Goal: Information Seeking & Learning: Learn about a topic

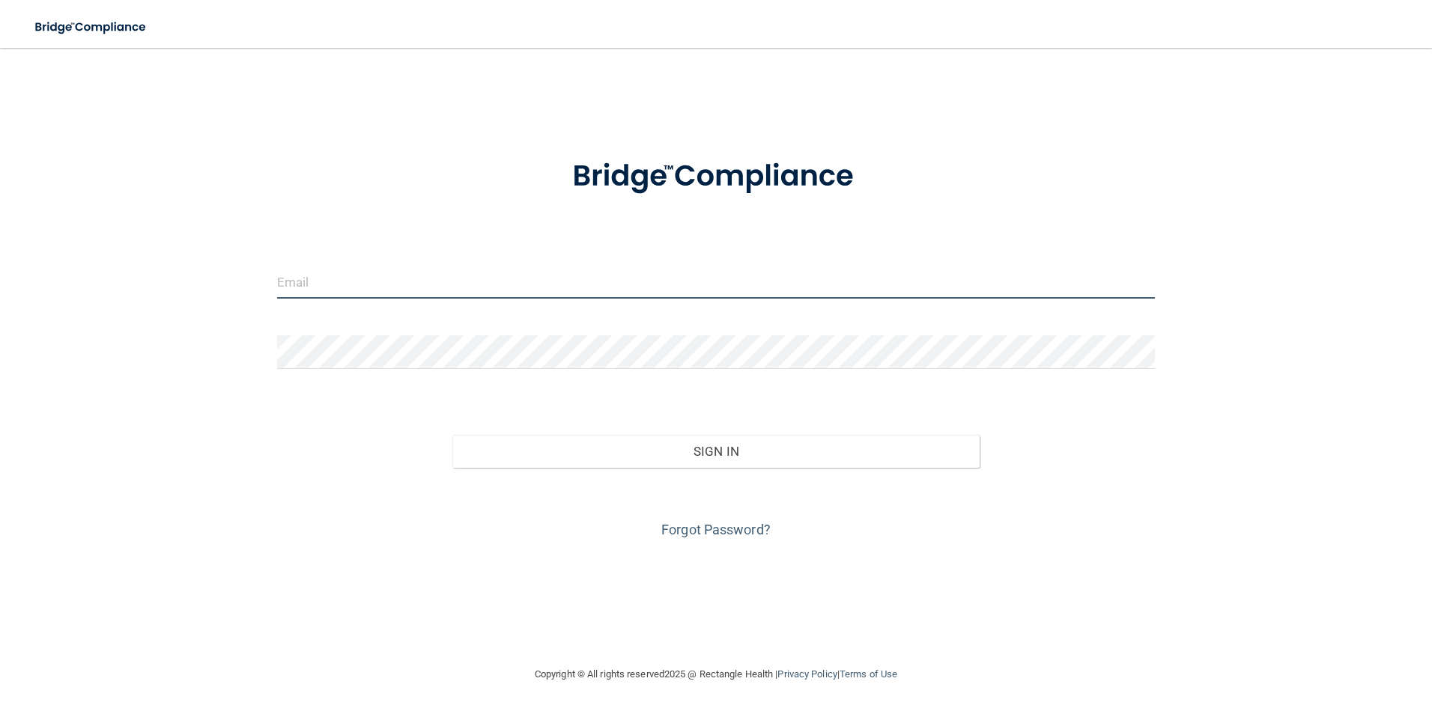
type input "dannikaps82@gmail.com"
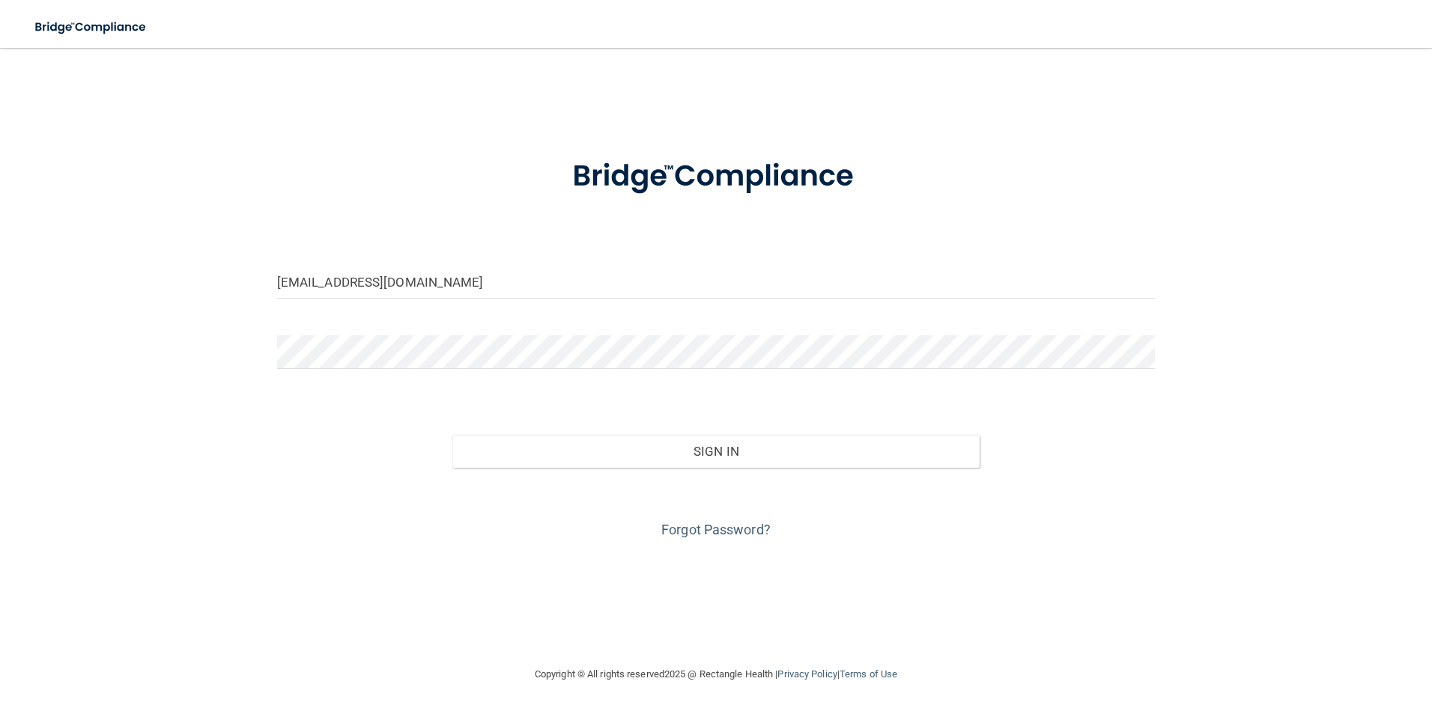
click at [428, 309] on div "dannikaps82@gmail.com" at bounding box center [716, 287] width 901 height 45
drag, startPoint x: 426, startPoint y: 291, endPoint x: 186, endPoint y: 315, distance: 241.5
click at [186, 315] on div "dannikaps82@gmail.com Invalid email/password. You don't have permission to acce…" at bounding box center [716, 357] width 1372 height 588
type input "[EMAIL_ADDRESS][DOMAIN_NAME]"
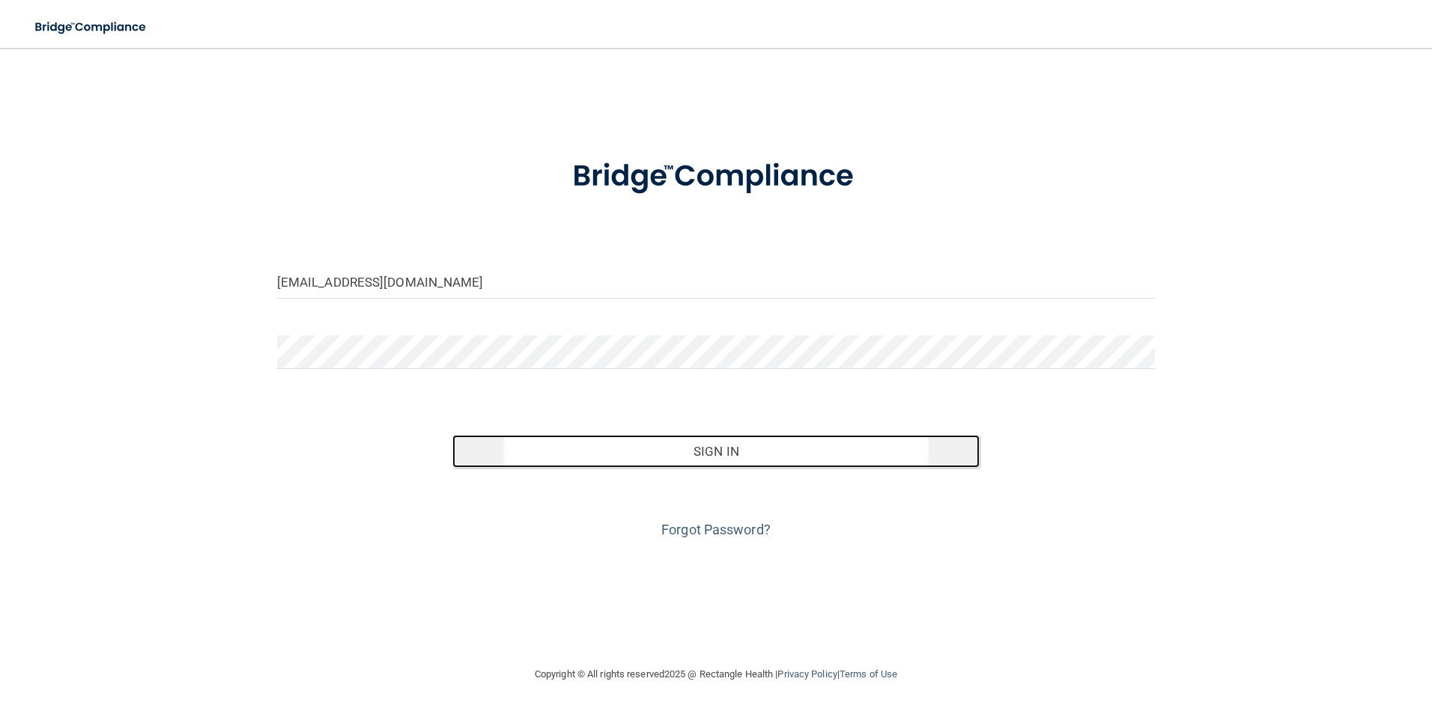
click at [653, 453] on button "Sign In" at bounding box center [715, 451] width 527 height 33
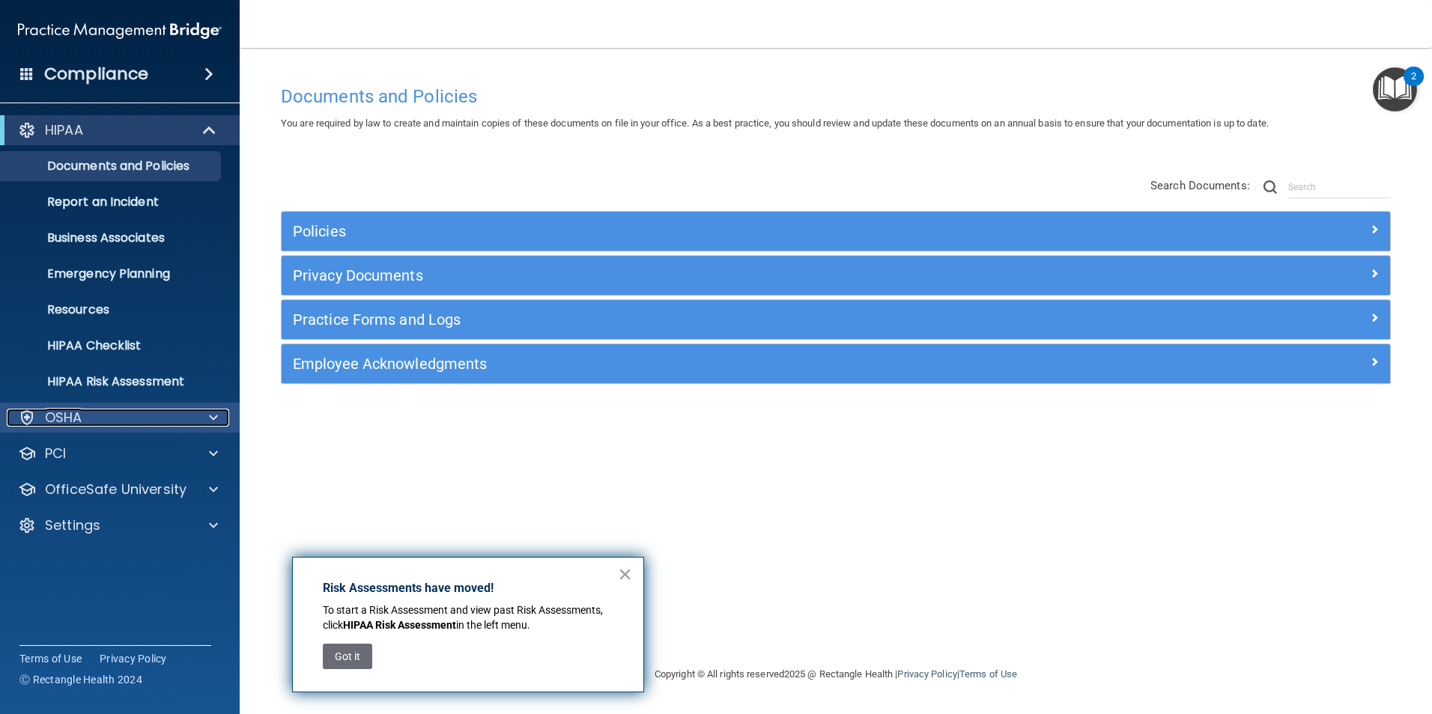
click at [139, 410] on div "OSHA" at bounding box center [100, 418] width 186 height 18
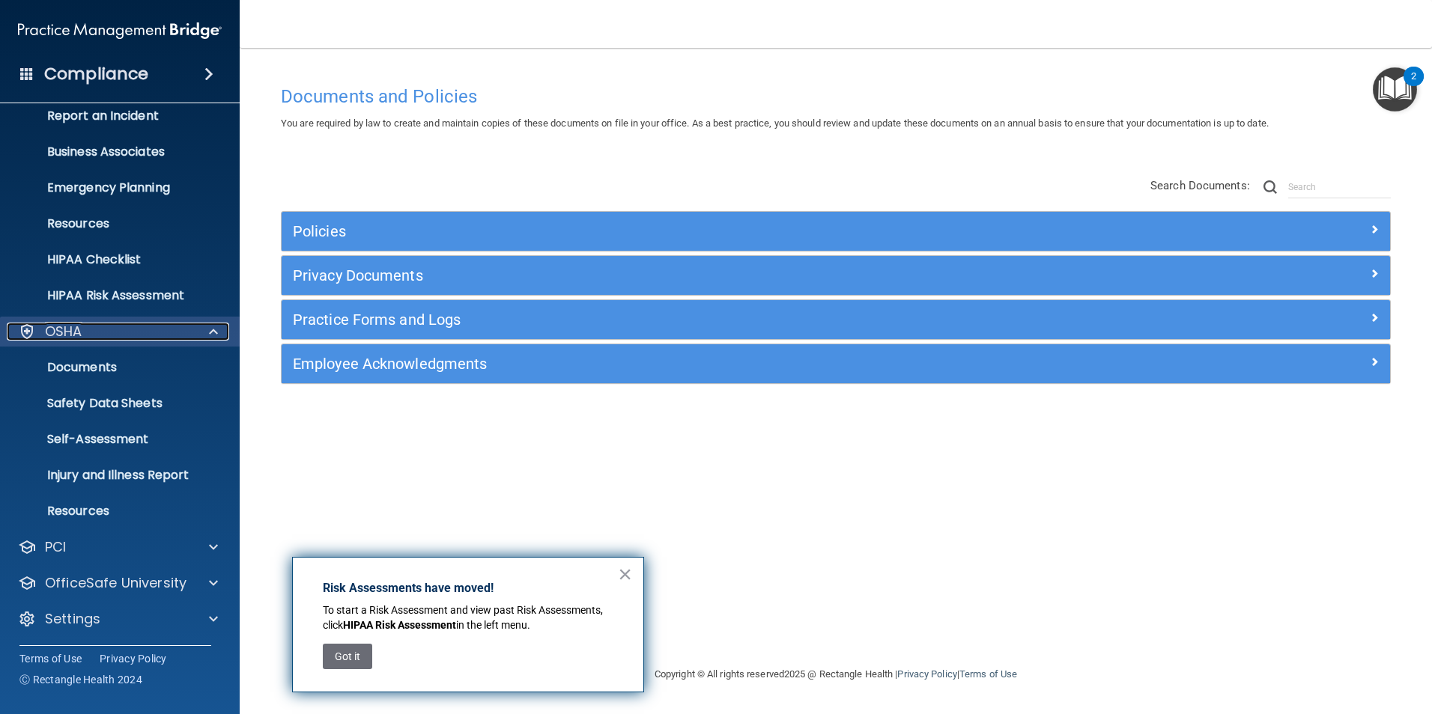
scroll to position [87, 0]
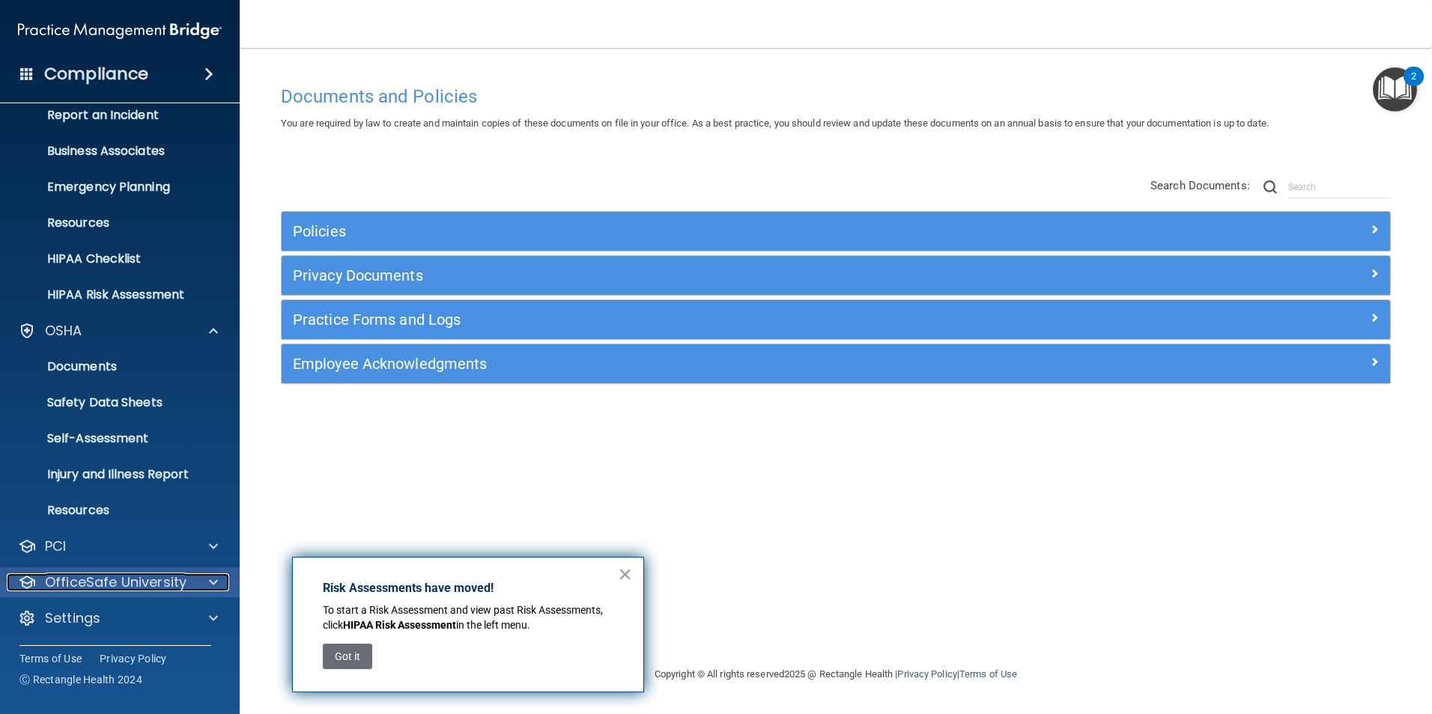
click at [83, 585] on p "OfficeSafe University" at bounding box center [116, 583] width 142 height 18
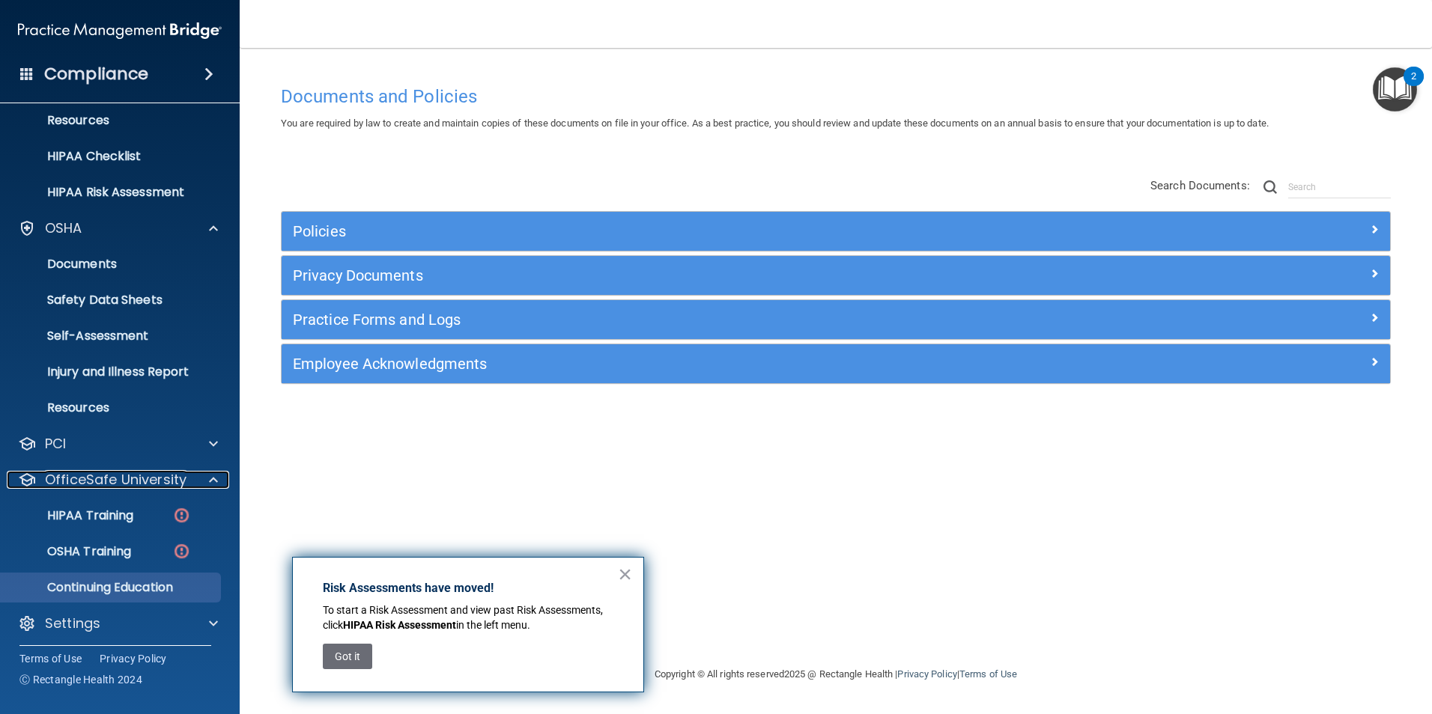
scroll to position [195, 0]
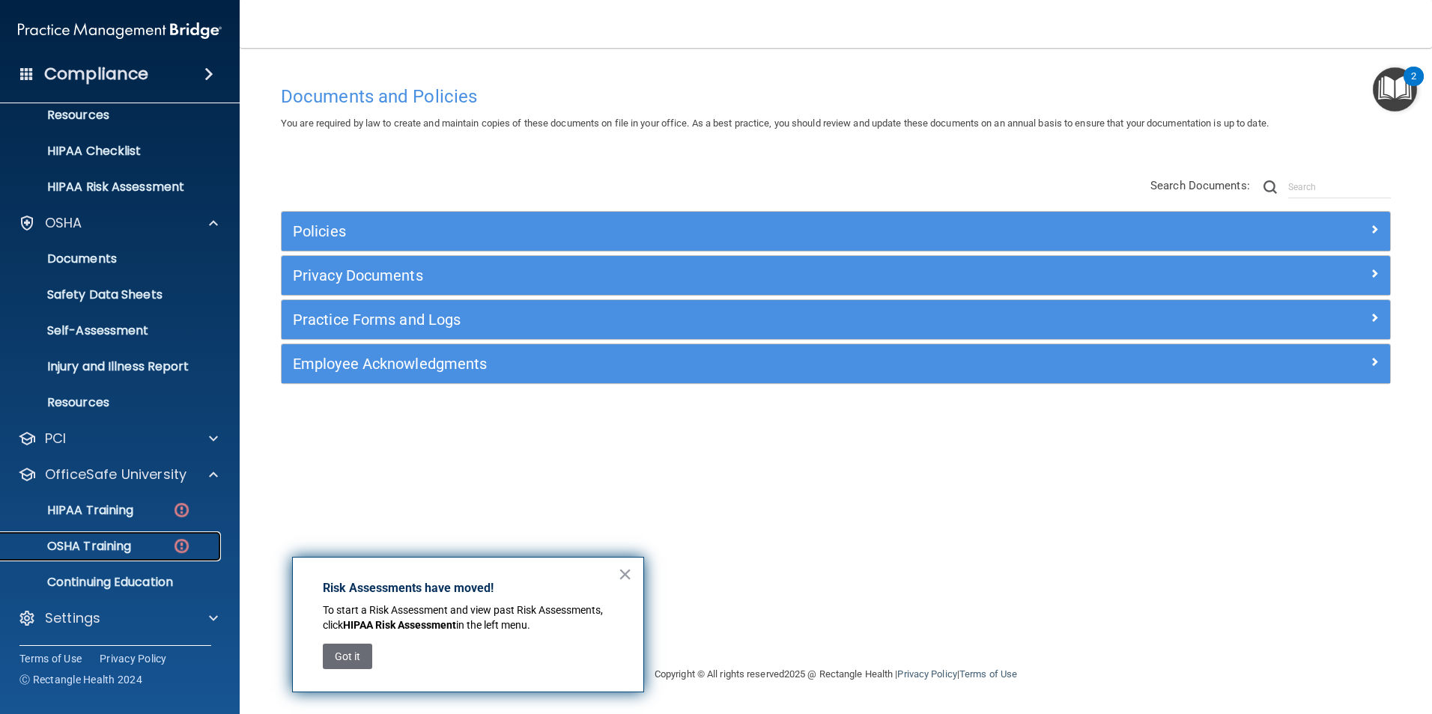
click at [85, 544] on p "OSHA Training" at bounding box center [70, 546] width 121 height 15
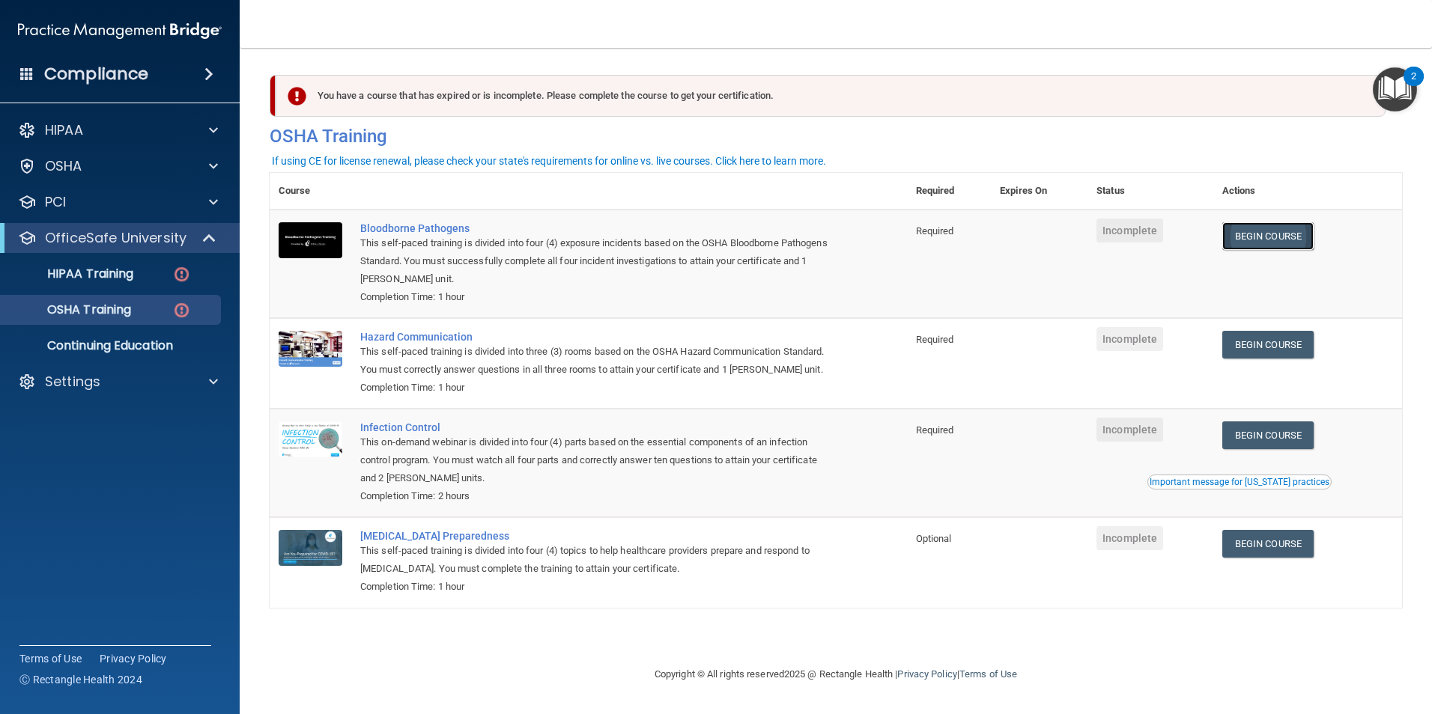
click at [1276, 229] on link "Begin Course" at bounding box center [1267, 236] width 91 height 28
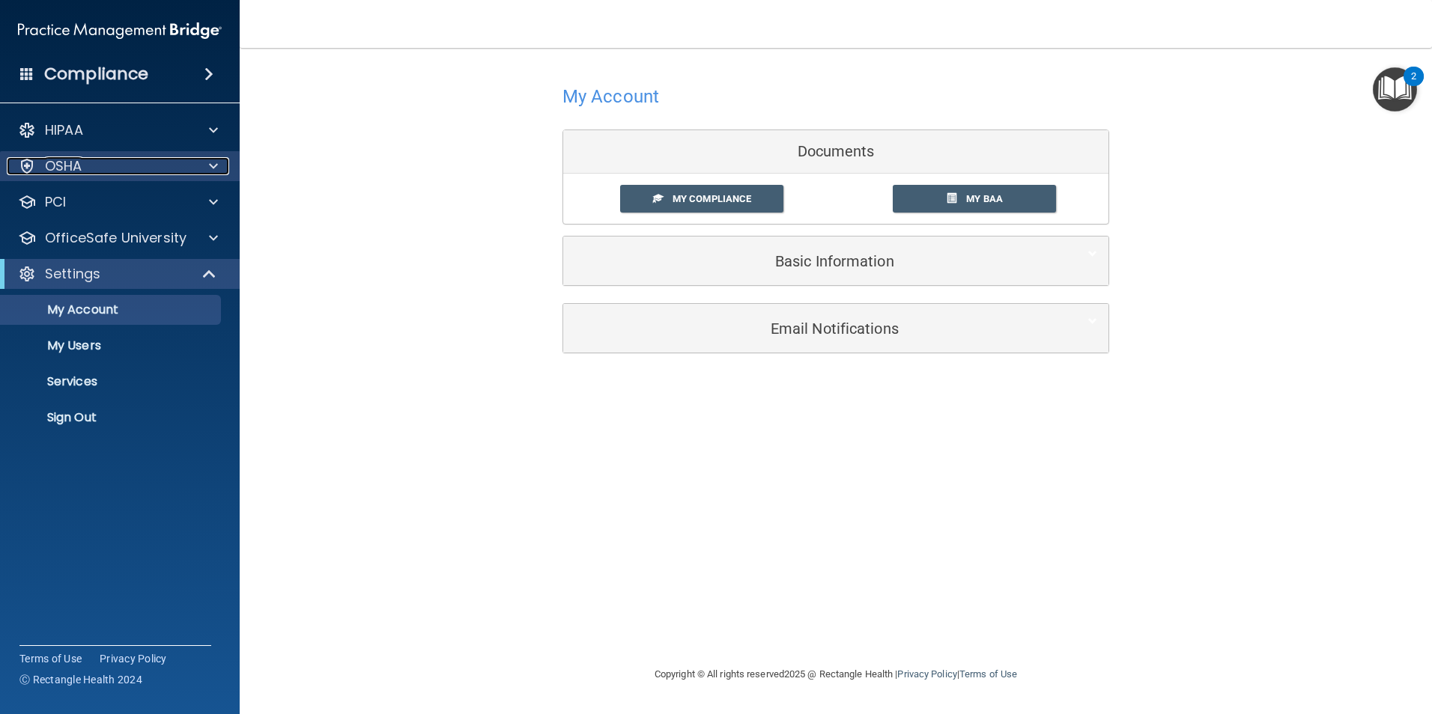
click at [177, 174] on div "OSHA" at bounding box center [100, 166] width 186 height 18
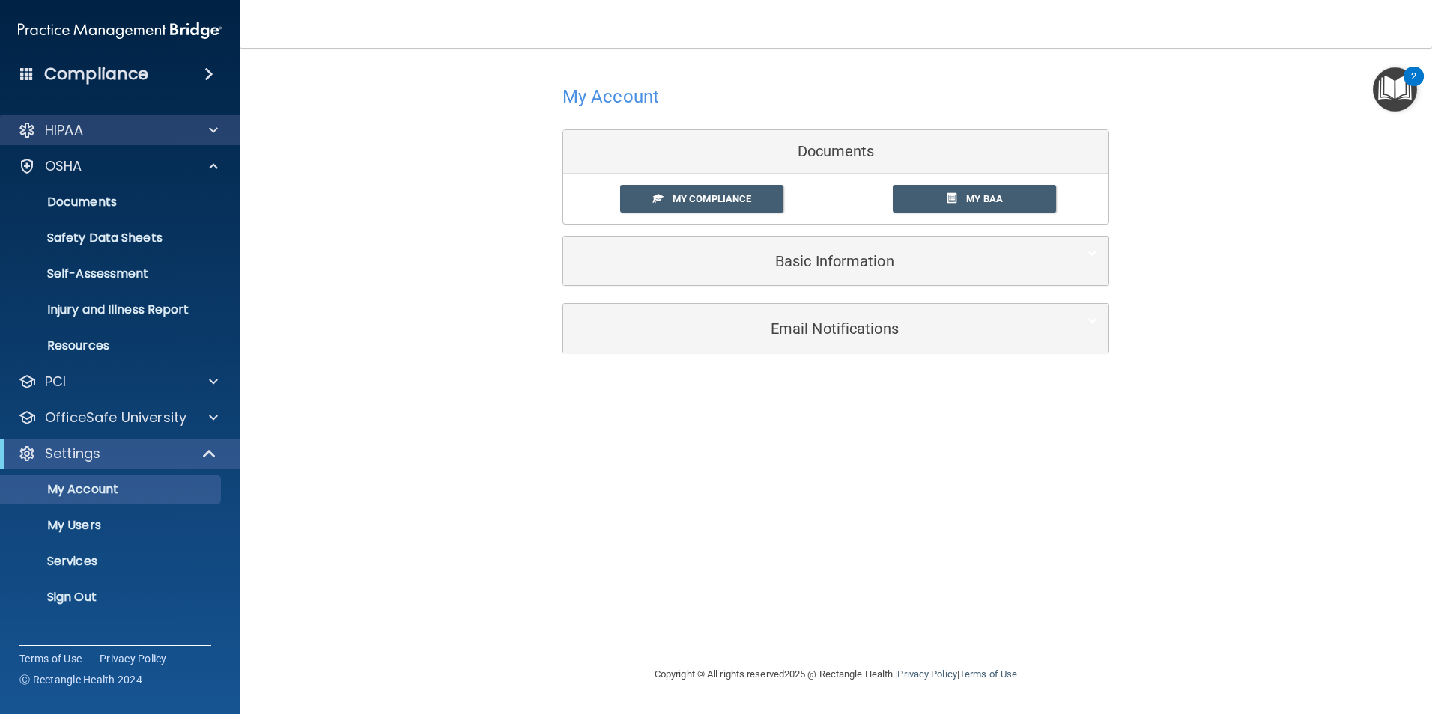
click at [177, 143] on div "HIPAA" at bounding box center [120, 130] width 240 height 30
click at [215, 142] on div "HIPAA" at bounding box center [120, 130] width 240 height 30
click at [215, 137] on span at bounding box center [213, 130] width 9 height 18
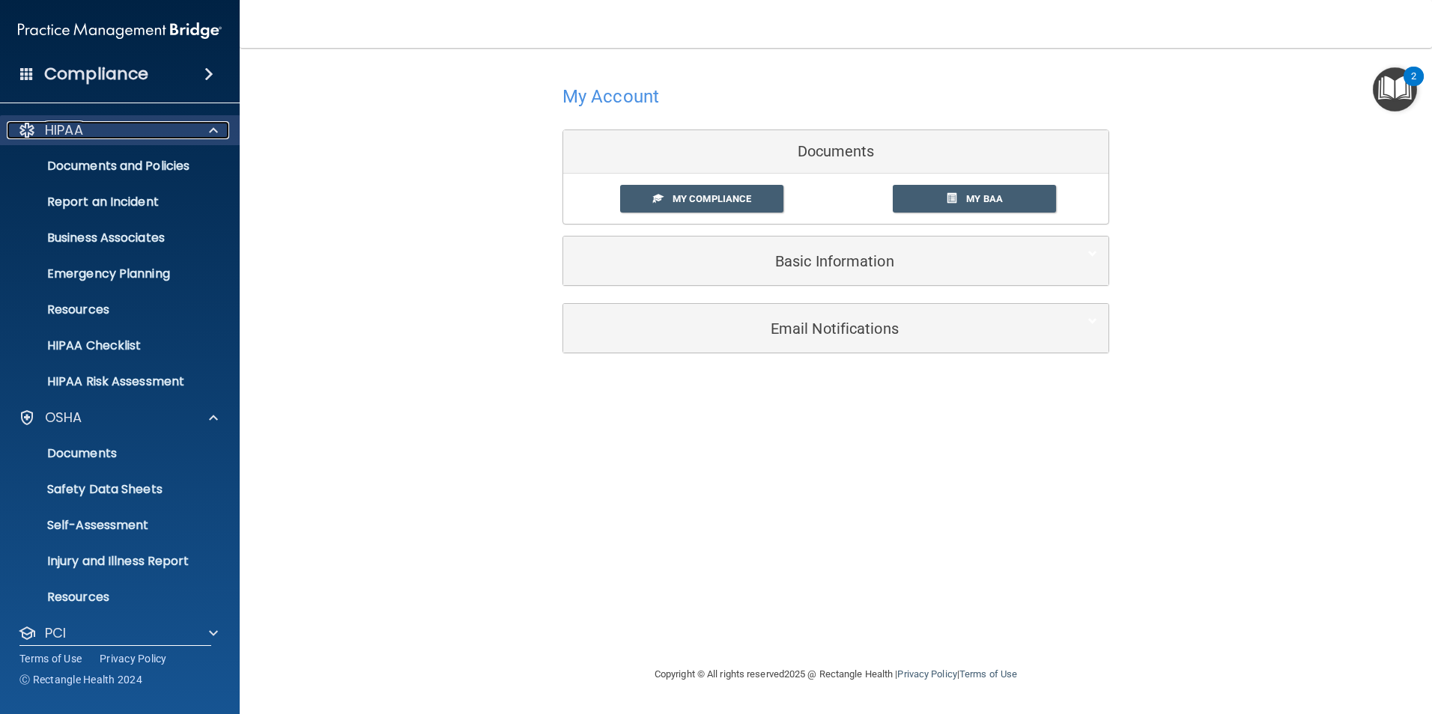
click at [215, 137] on span at bounding box center [213, 130] width 9 height 18
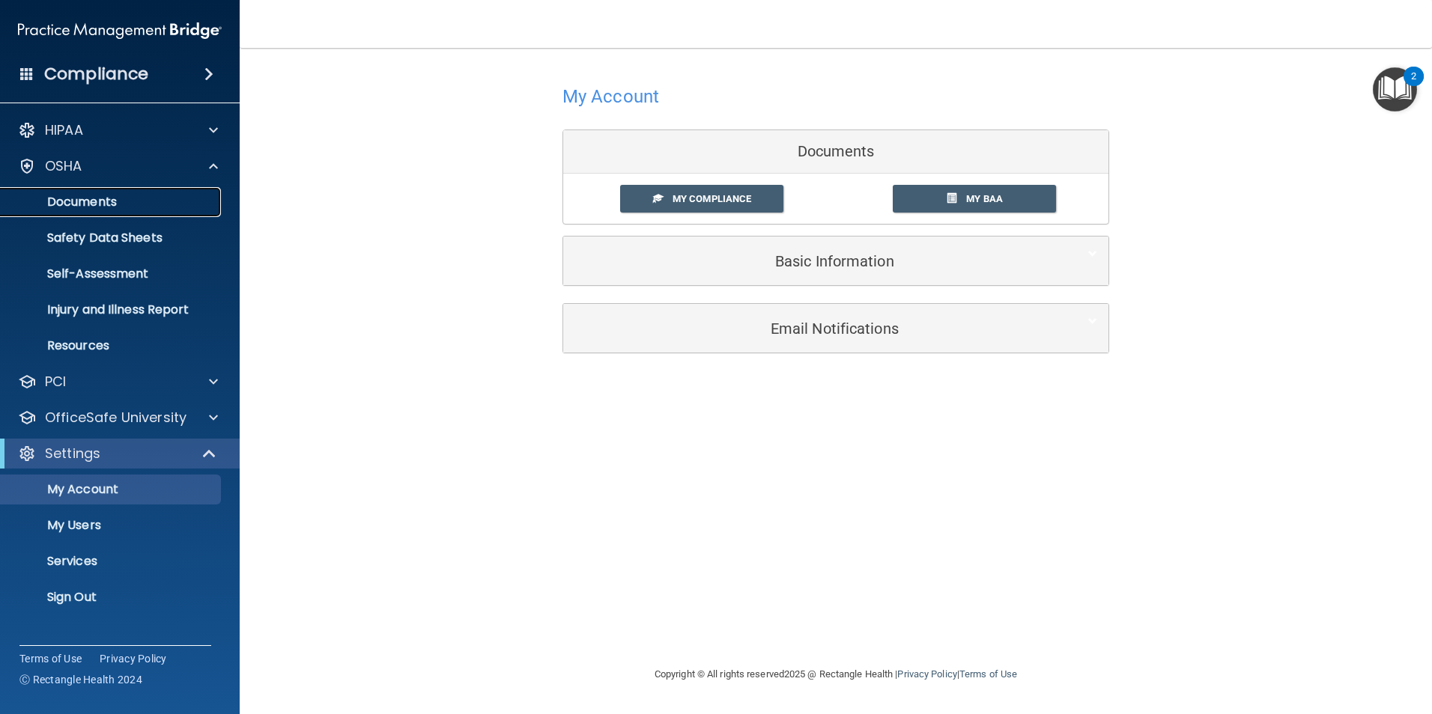
click at [124, 207] on p "Documents" at bounding box center [112, 202] width 204 height 15
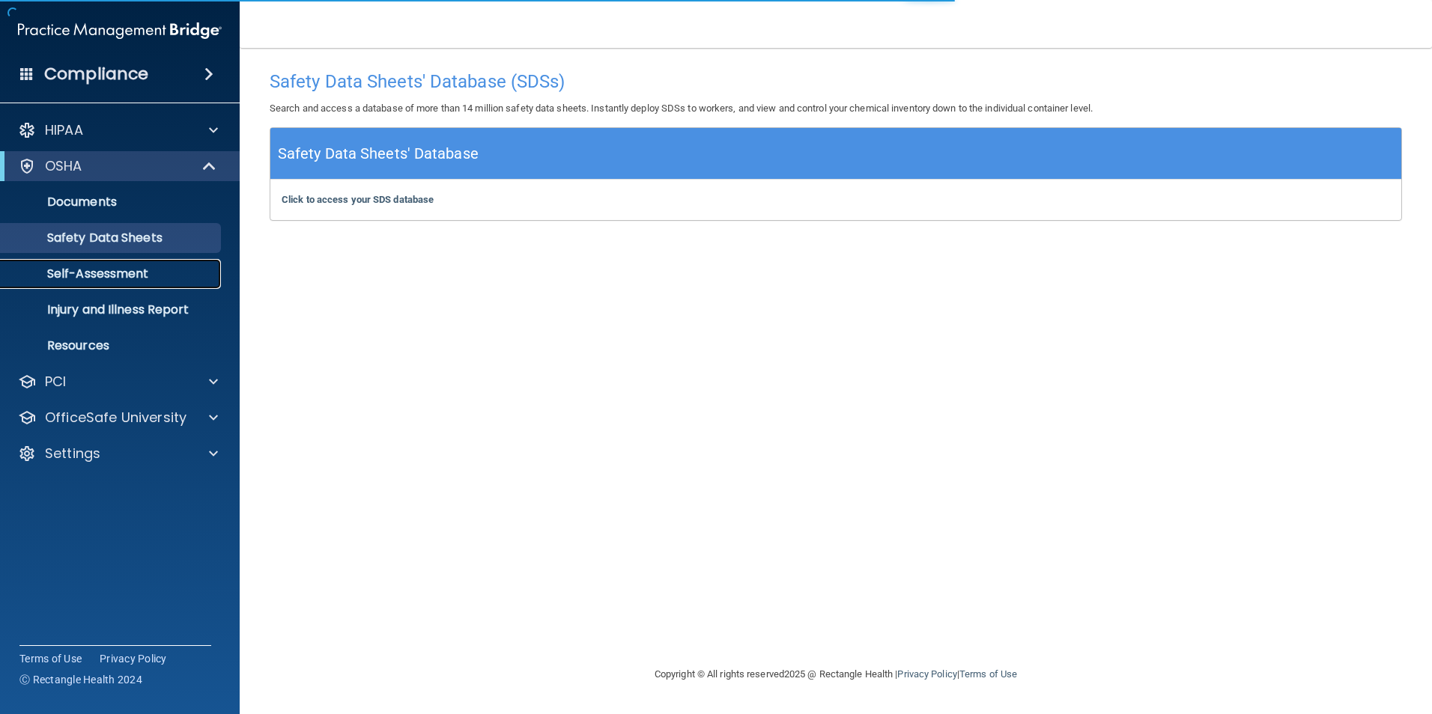
click at [115, 270] on p "Self-Assessment" at bounding box center [112, 274] width 204 height 15
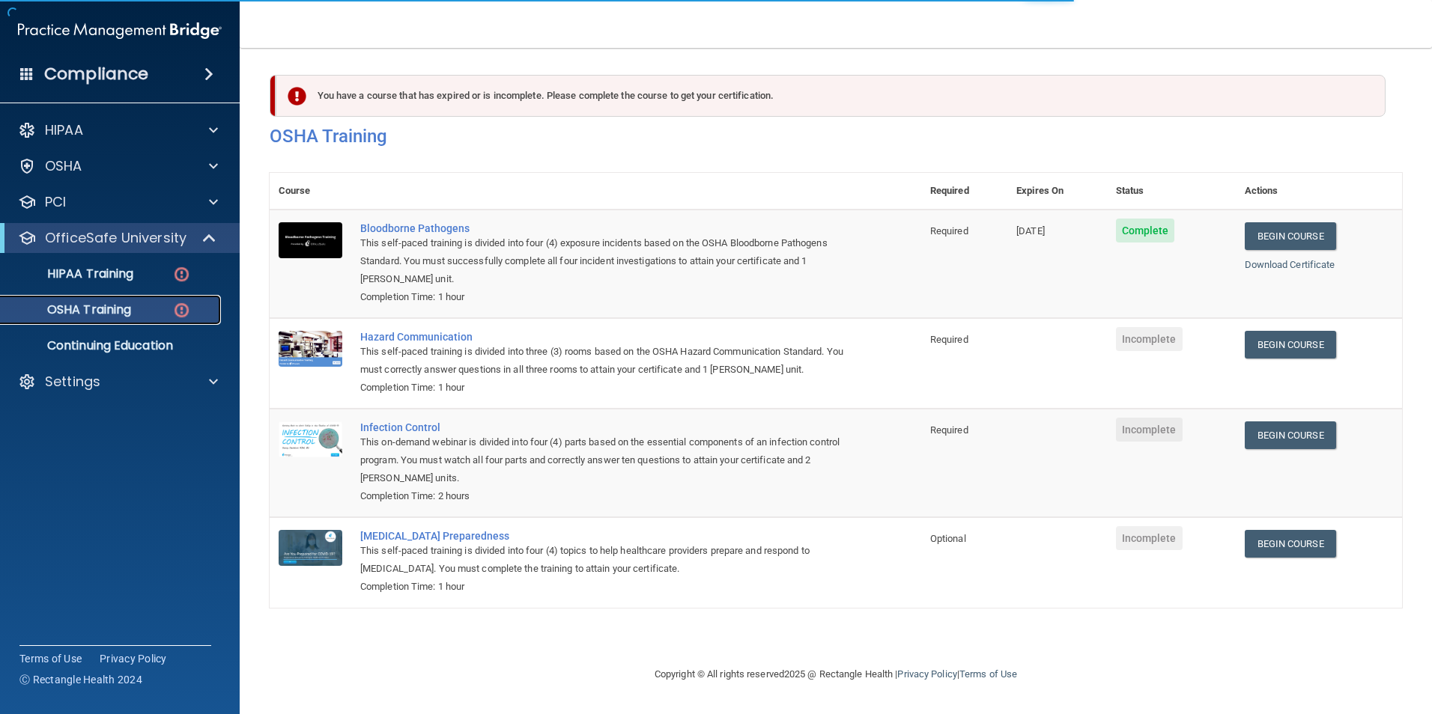
click at [82, 311] on p "OSHA Training" at bounding box center [70, 310] width 121 height 15
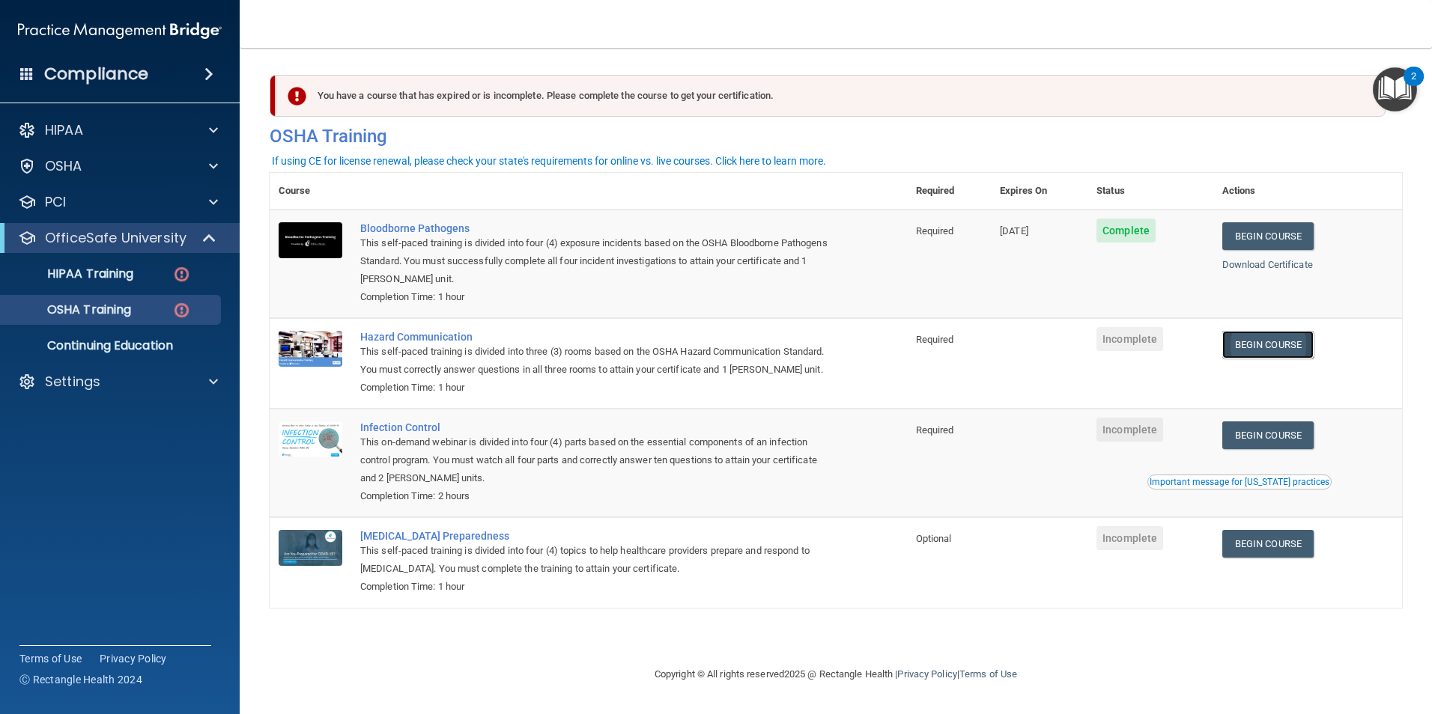
click at [1268, 341] on link "Begin Course" at bounding box center [1267, 345] width 91 height 28
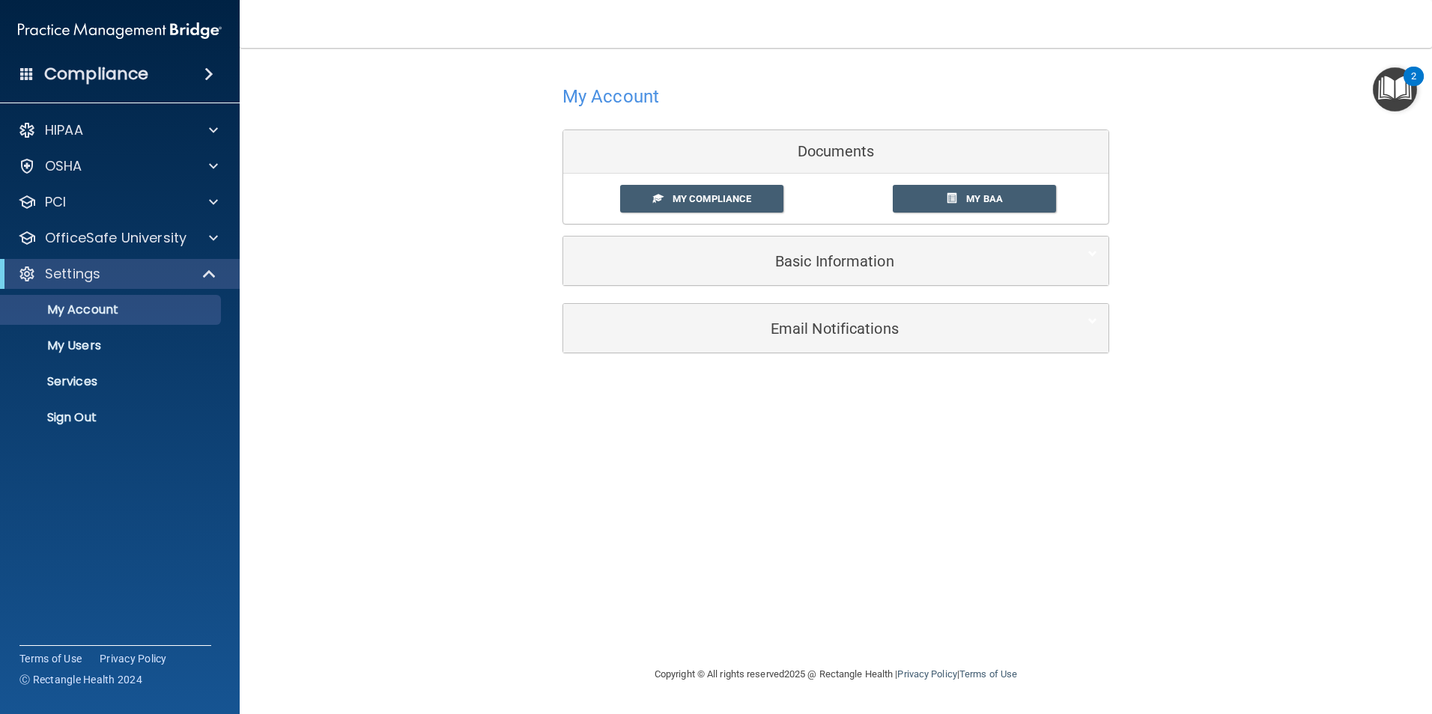
click at [188, 79] on div "Compliance" at bounding box center [120, 74] width 240 height 33
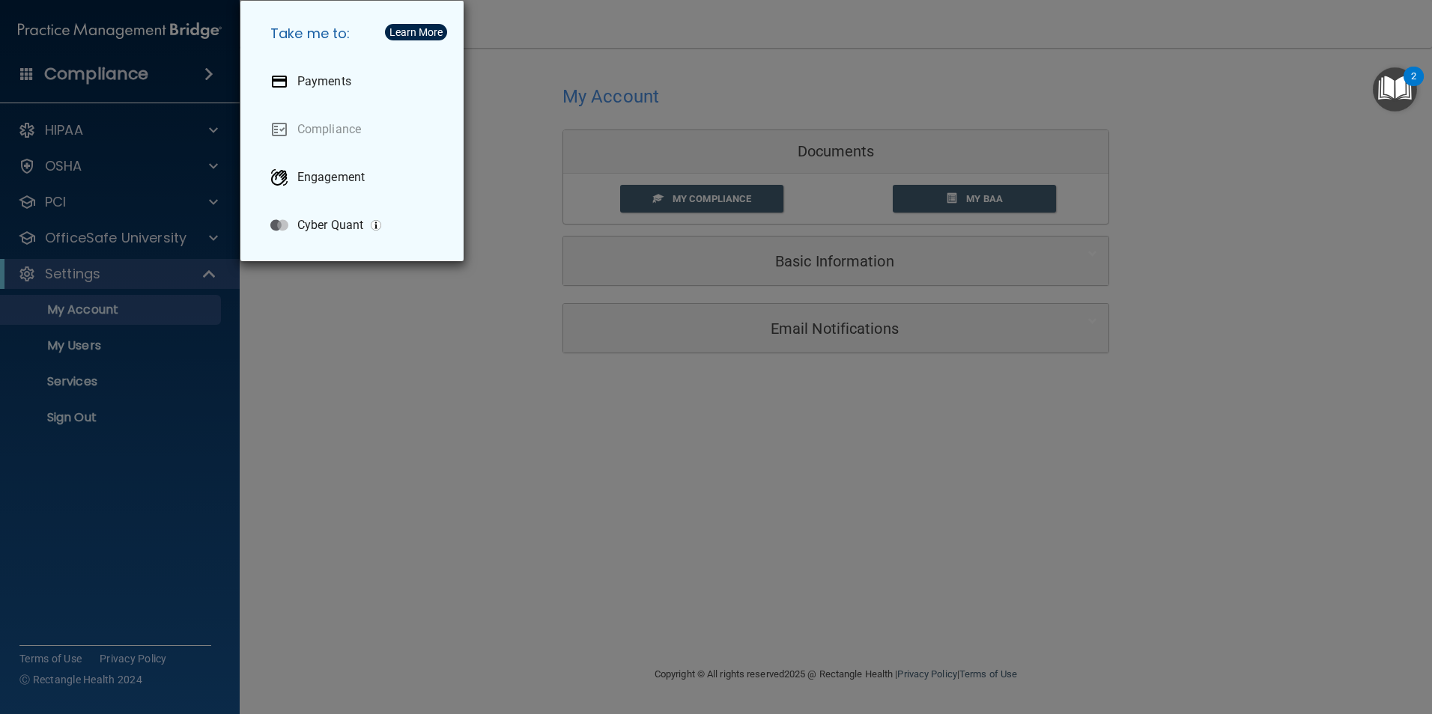
click at [186, 78] on div "Take me to: Payments Compliance Engagement Cyber Quant" at bounding box center [716, 357] width 1432 height 714
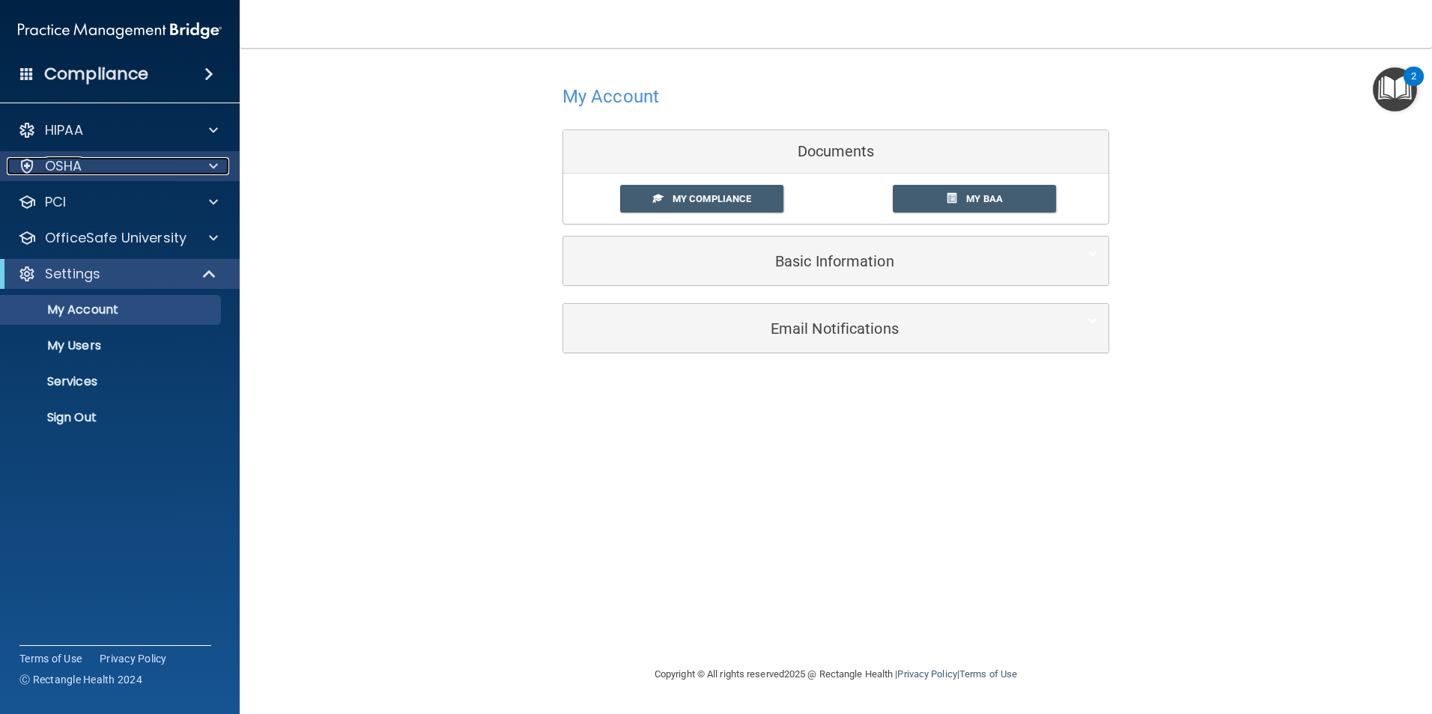
click at [153, 161] on div "OSHA" at bounding box center [100, 166] width 186 height 18
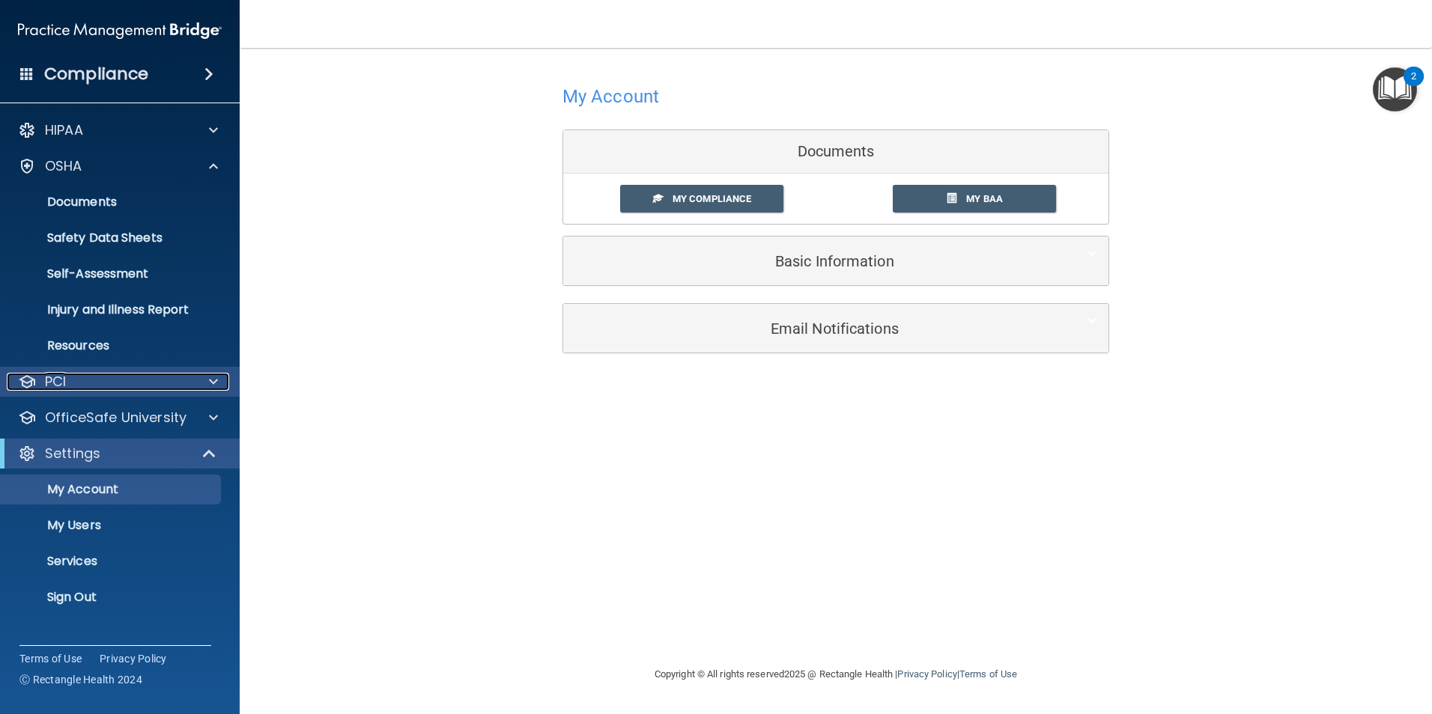
click at [124, 390] on div "PCI" at bounding box center [100, 382] width 186 height 18
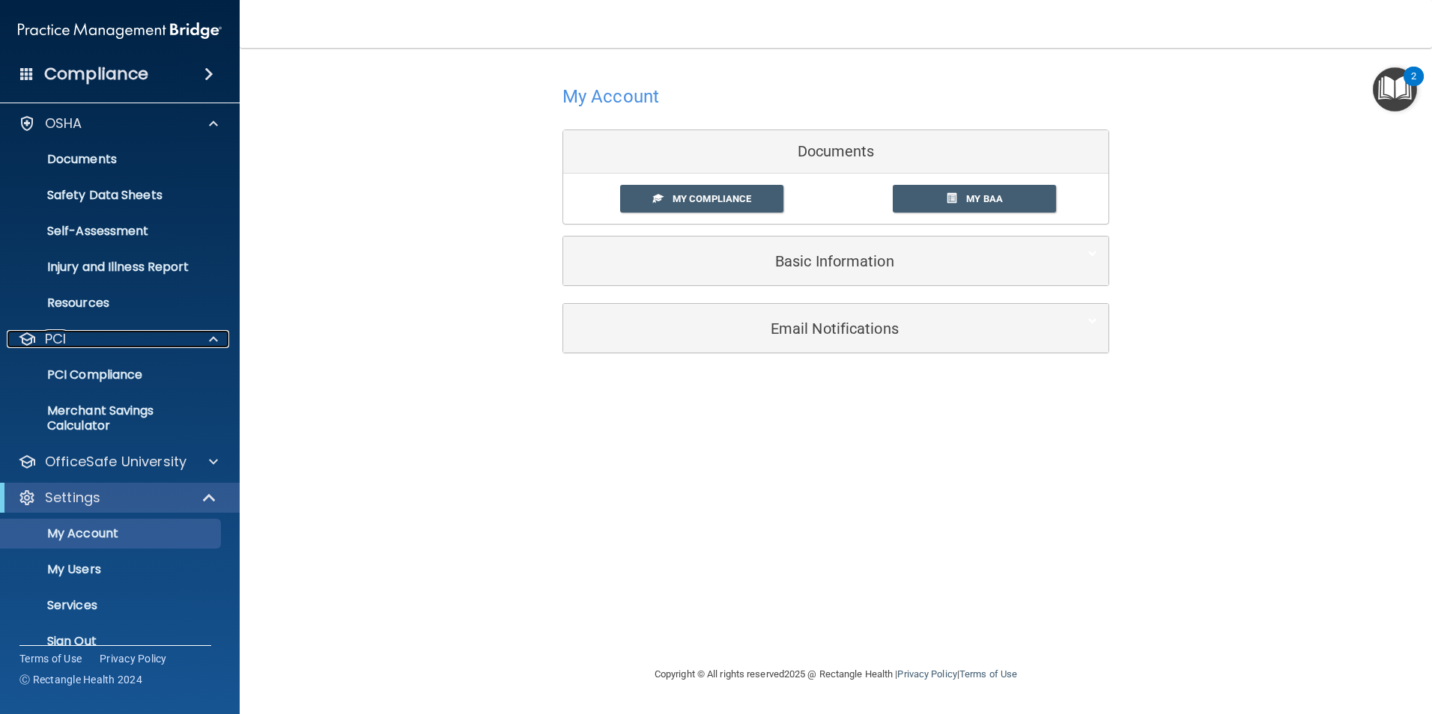
scroll to position [66, 0]
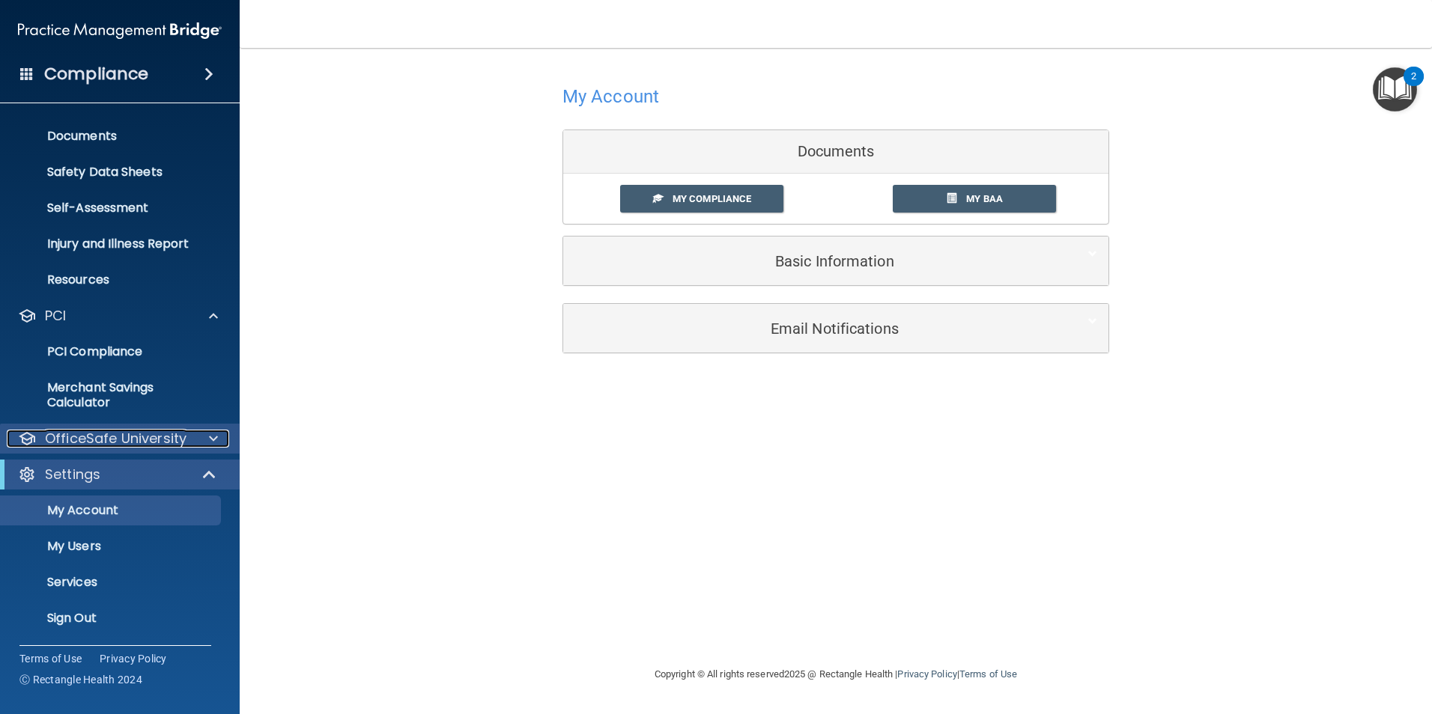
click at [126, 443] on p "OfficeSafe University" at bounding box center [116, 439] width 142 height 18
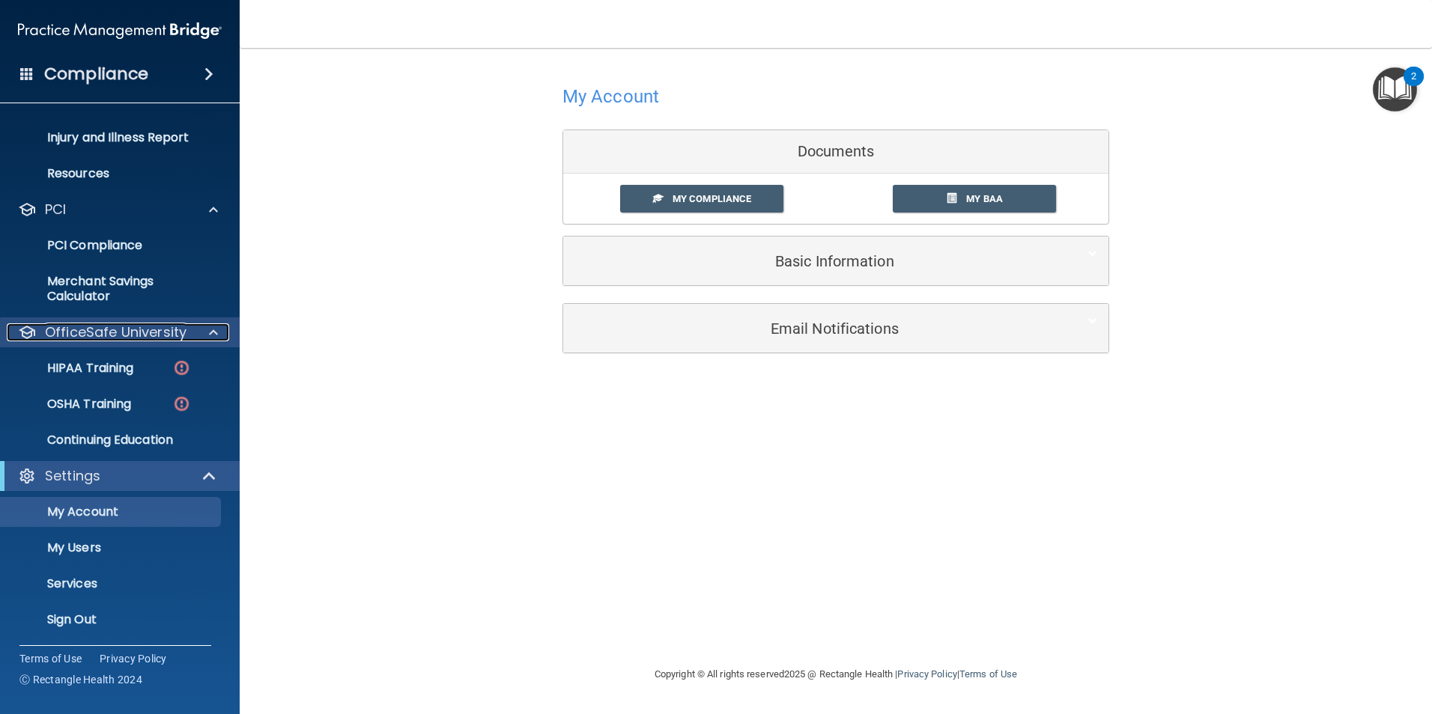
scroll to position [174, 0]
click at [140, 409] on div "OSHA Training" at bounding box center [112, 402] width 204 height 15
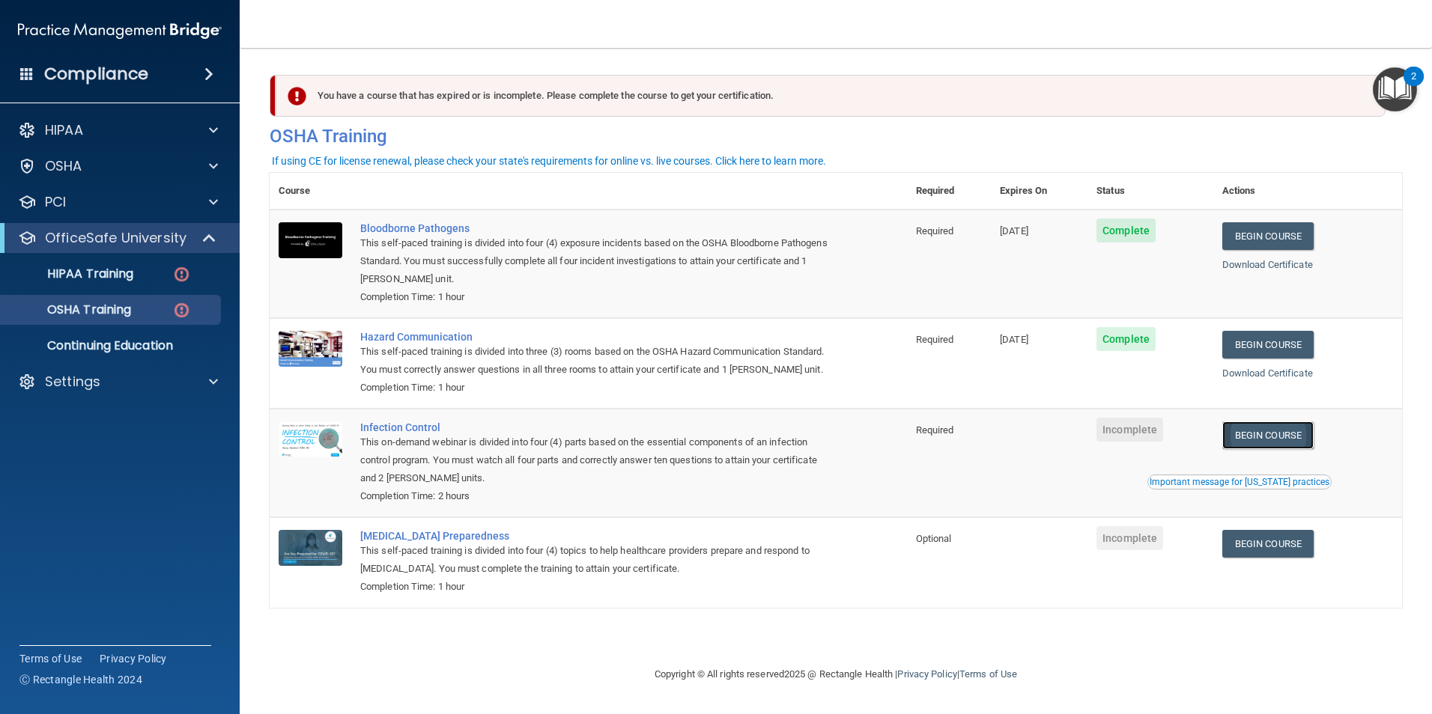
click at [1305, 449] on link "Begin Course" at bounding box center [1267, 436] width 91 height 28
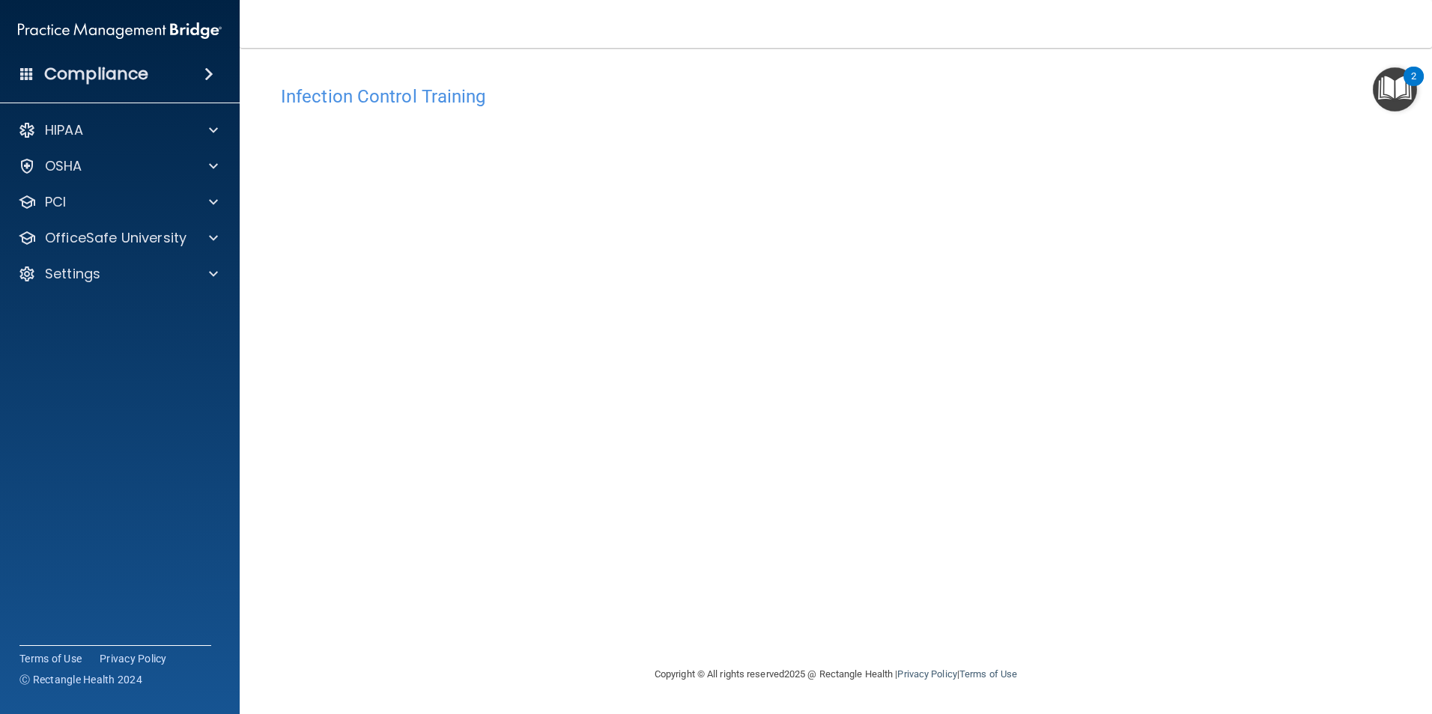
click at [175, 183] on div "HIPAA Documents and Policies Report an Incident Business Associates Emergency P…" at bounding box center [120, 205] width 240 height 192
click at [166, 177] on div "OSHA" at bounding box center [120, 166] width 240 height 30
click at [207, 173] on div at bounding box center [210, 166] width 37 height 18
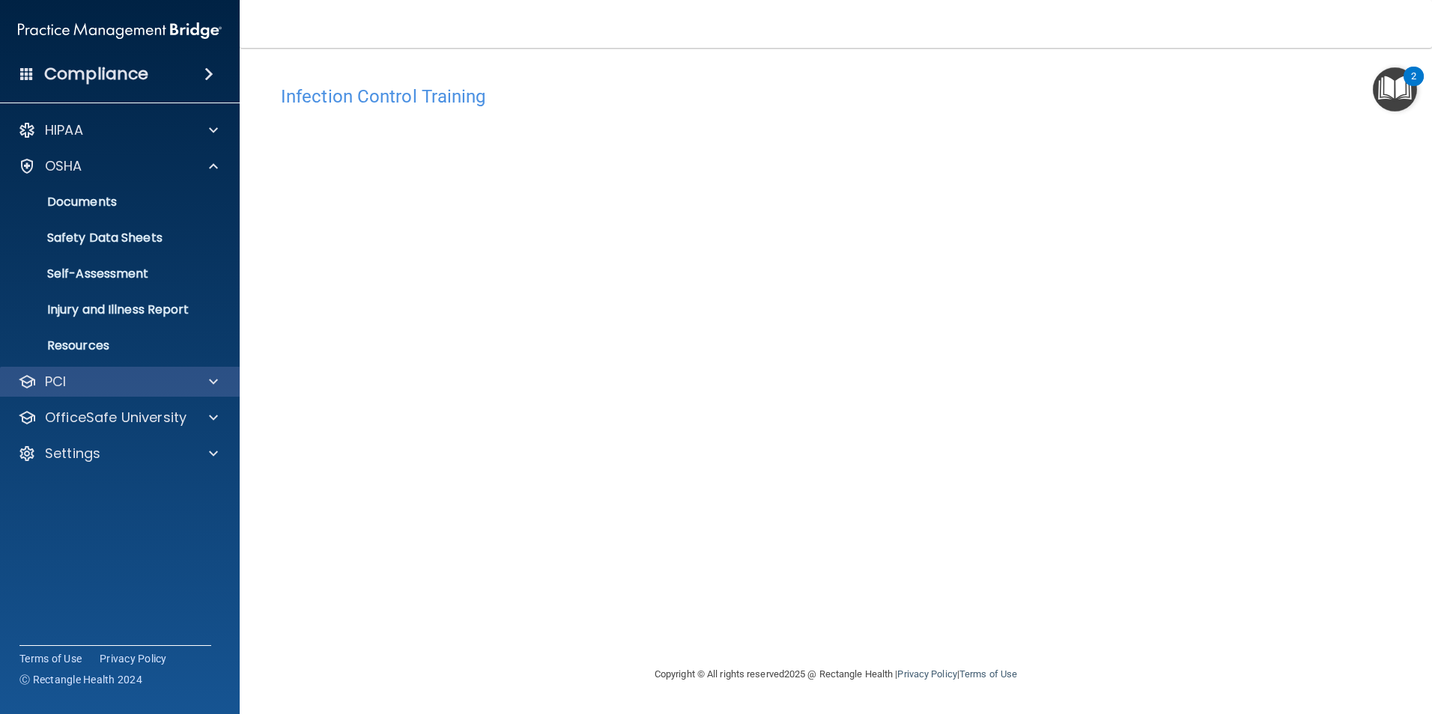
click at [116, 392] on div "PCI" at bounding box center [120, 382] width 240 height 30
click at [201, 374] on div at bounding box center [210, 382] width 37 height 18
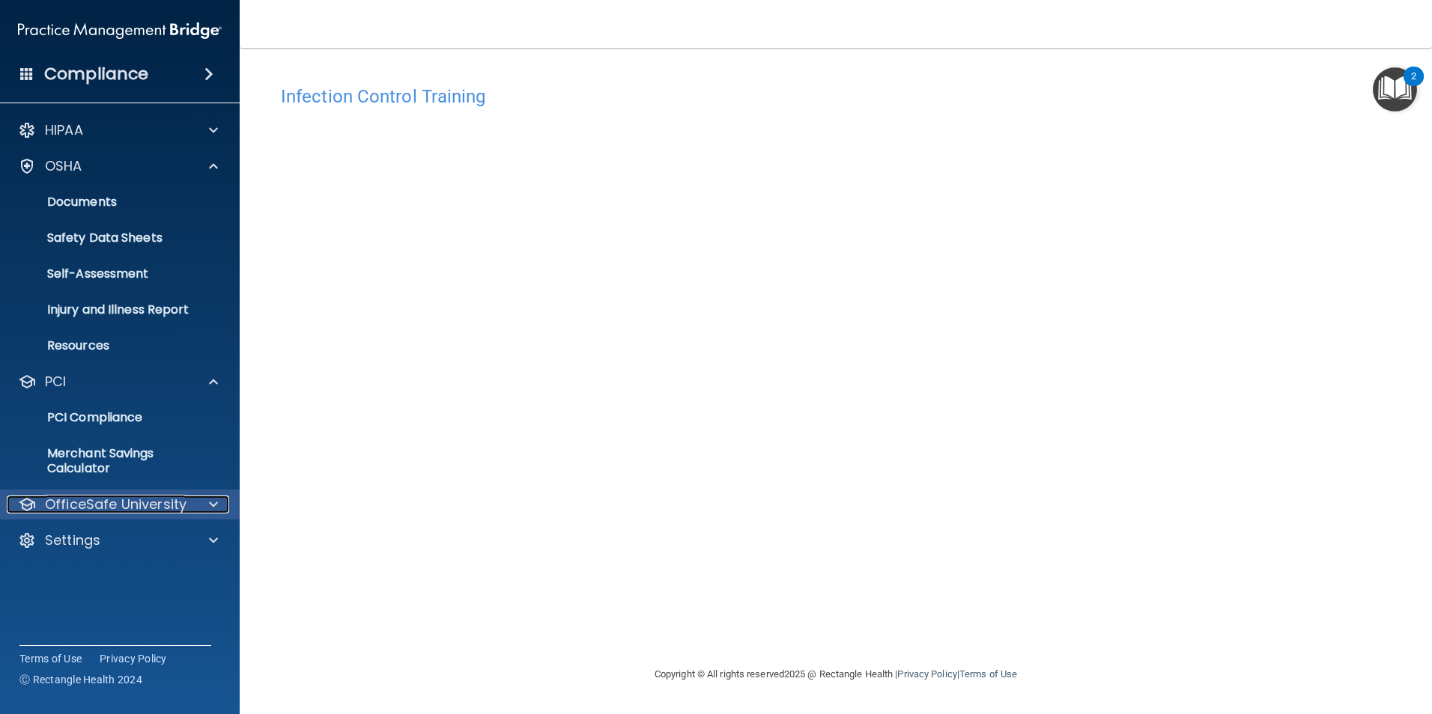
click at [151, 499] on p "OfficeSafe University" at bounding box center [116, 505] width 142 height 18
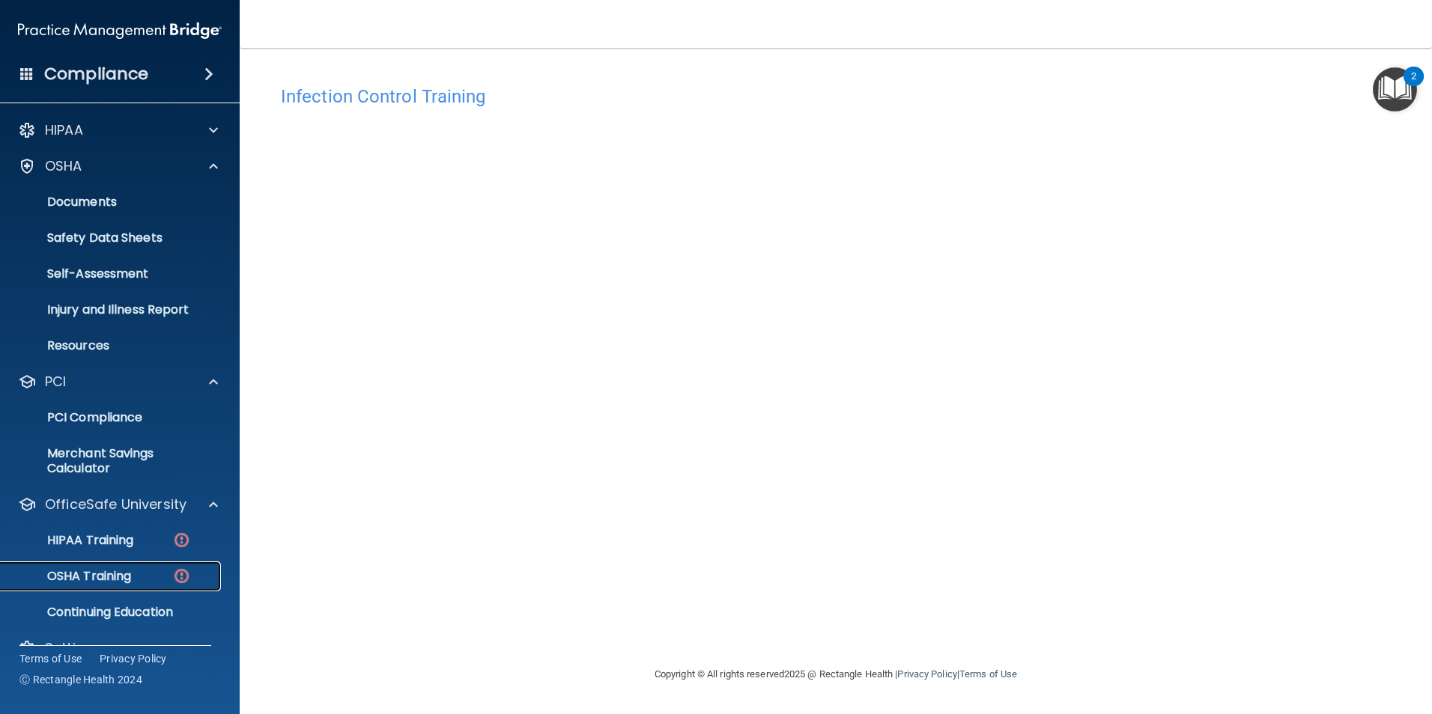
click at [153, 575] on div "OSHA Training" at bounding box center [112, 576] width 204 height 15
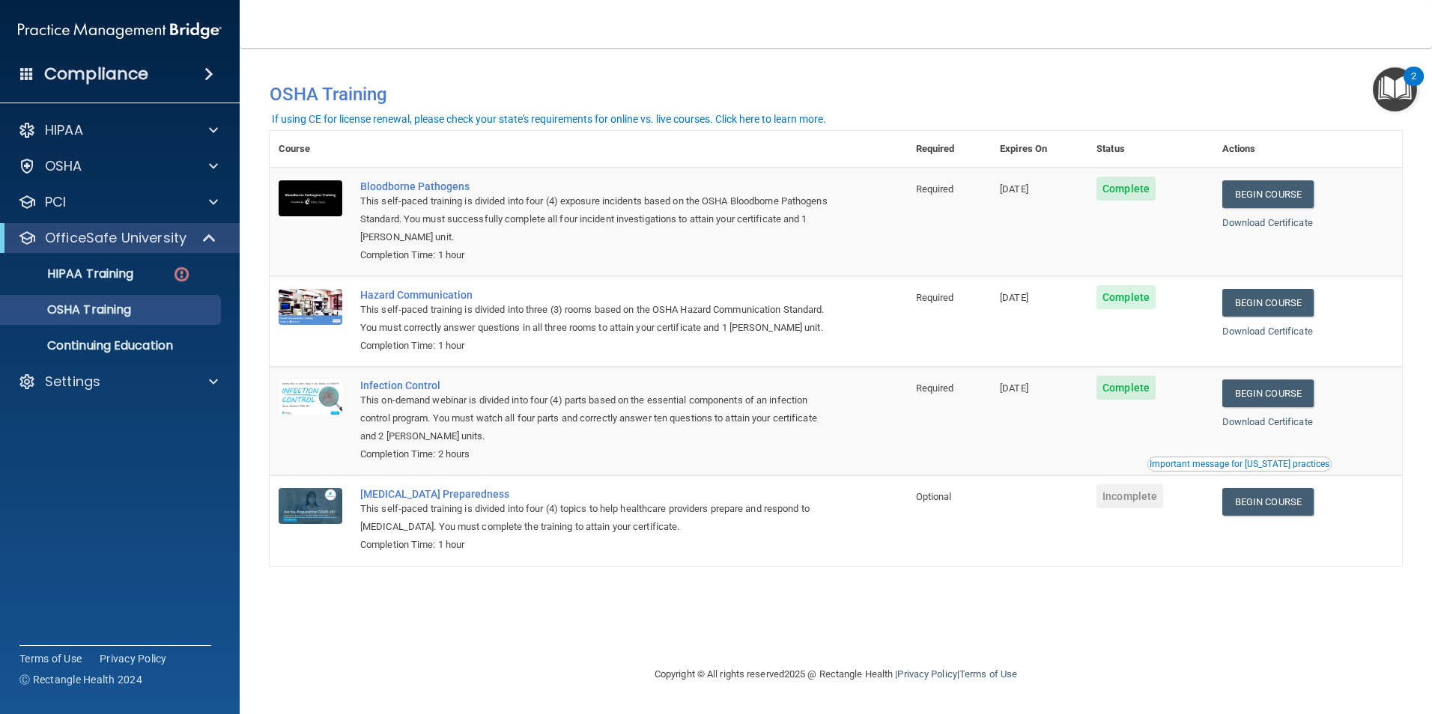
click at [1270, 506] on td "Begin Course Download Certificate" at bounding box center [1307, 521] width 189 height 90
click at [1272, 514] on link "Begin Course" at bounding box center [1267, 502] width 91 height 28
click at [156, 270] on div "HIPAA Training" at bounding box center [112, 274] width 204 height 15
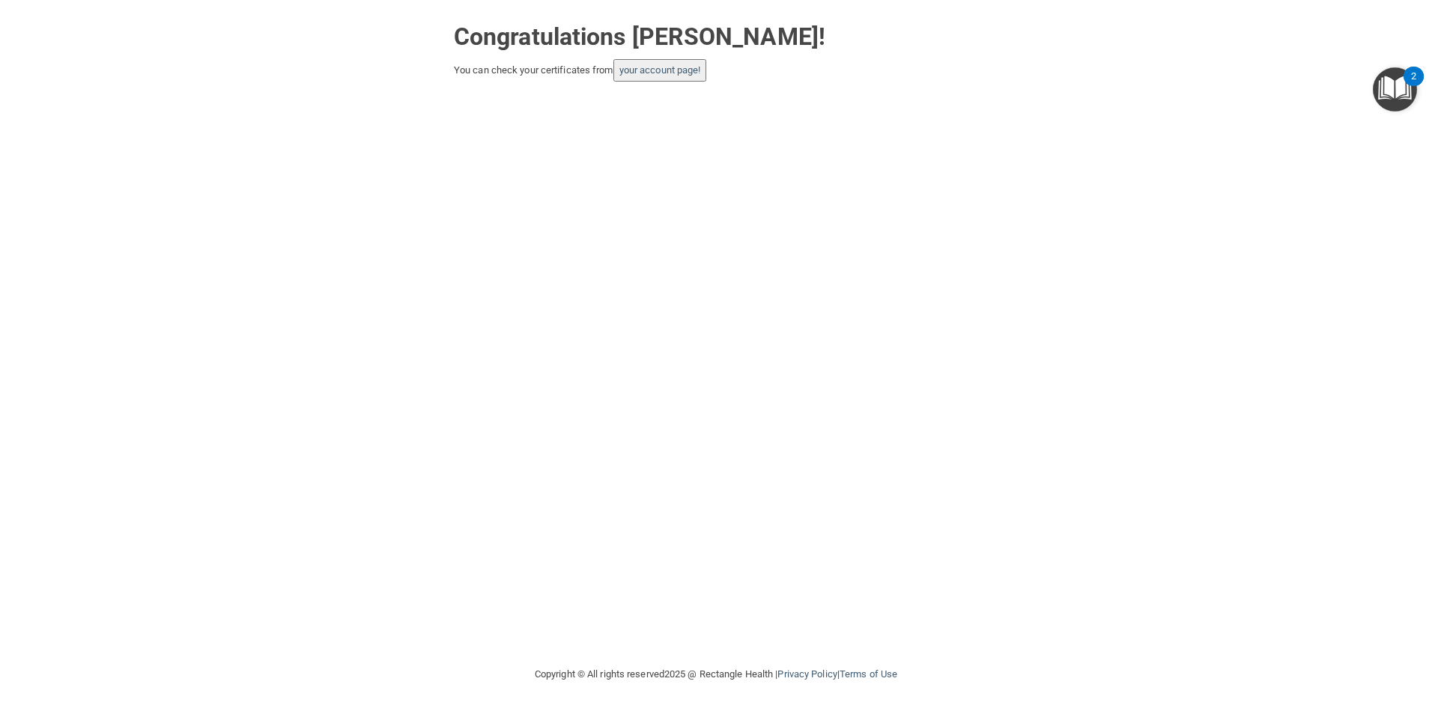
click at [645, 78] on button "your account page!" at bounding box center [660, 70] width 94 height 22
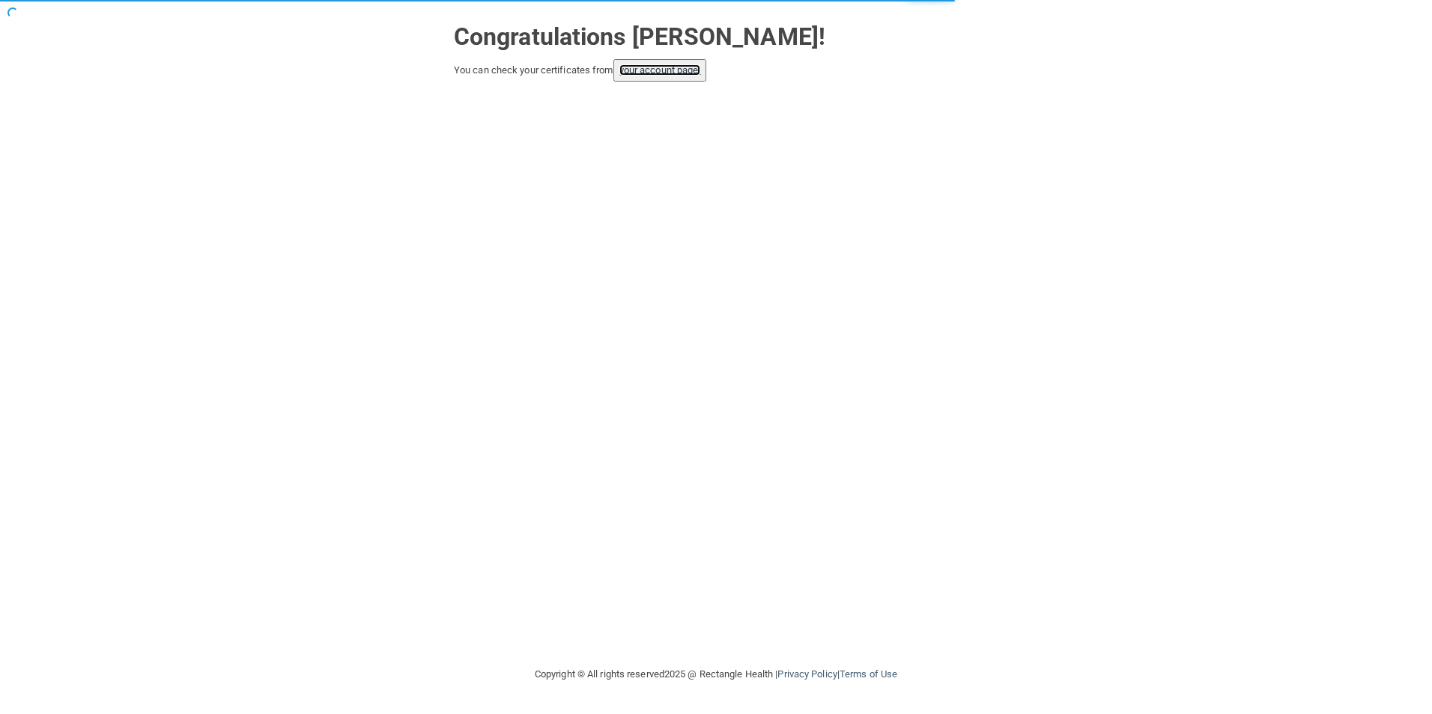
click at [681, 73] on link "your account page!" at bounding box center [660, 69] width 82 height 11
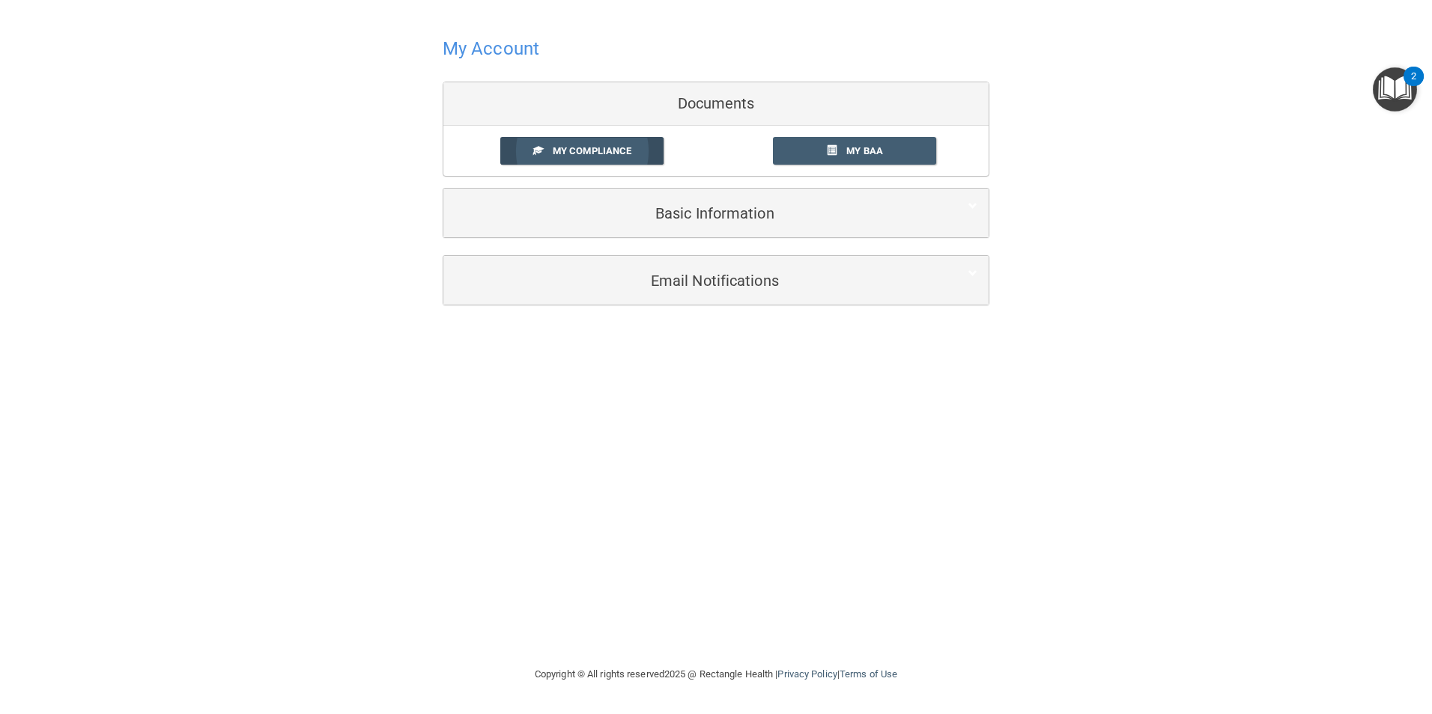
click at [619, 149] on span "My Compliance" at bounding box center [592, 150] width 79 height 11
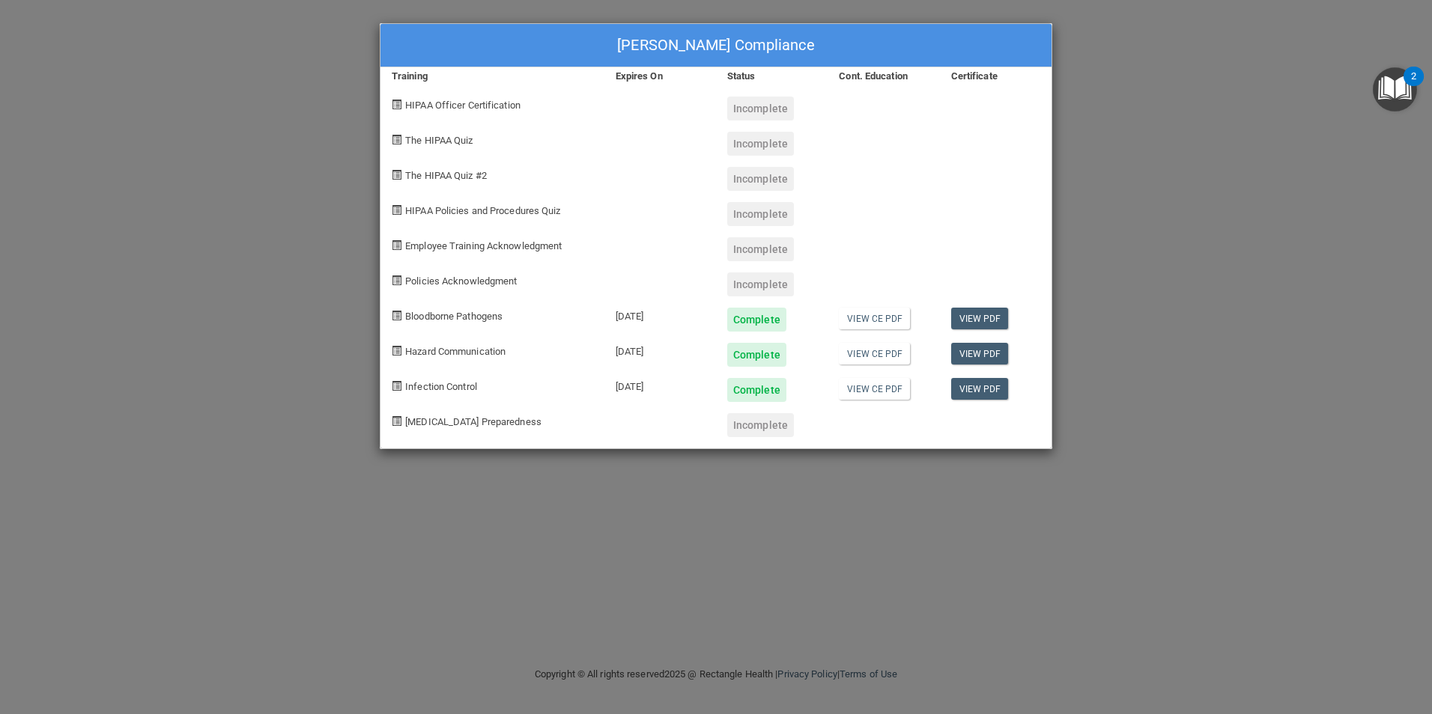
click at [844, 520] on div "[PERSON_NAME] Compliance Training Expires On Status Cont. Education Certificate…" at bounding box center [716, 357] width 1432 height 714
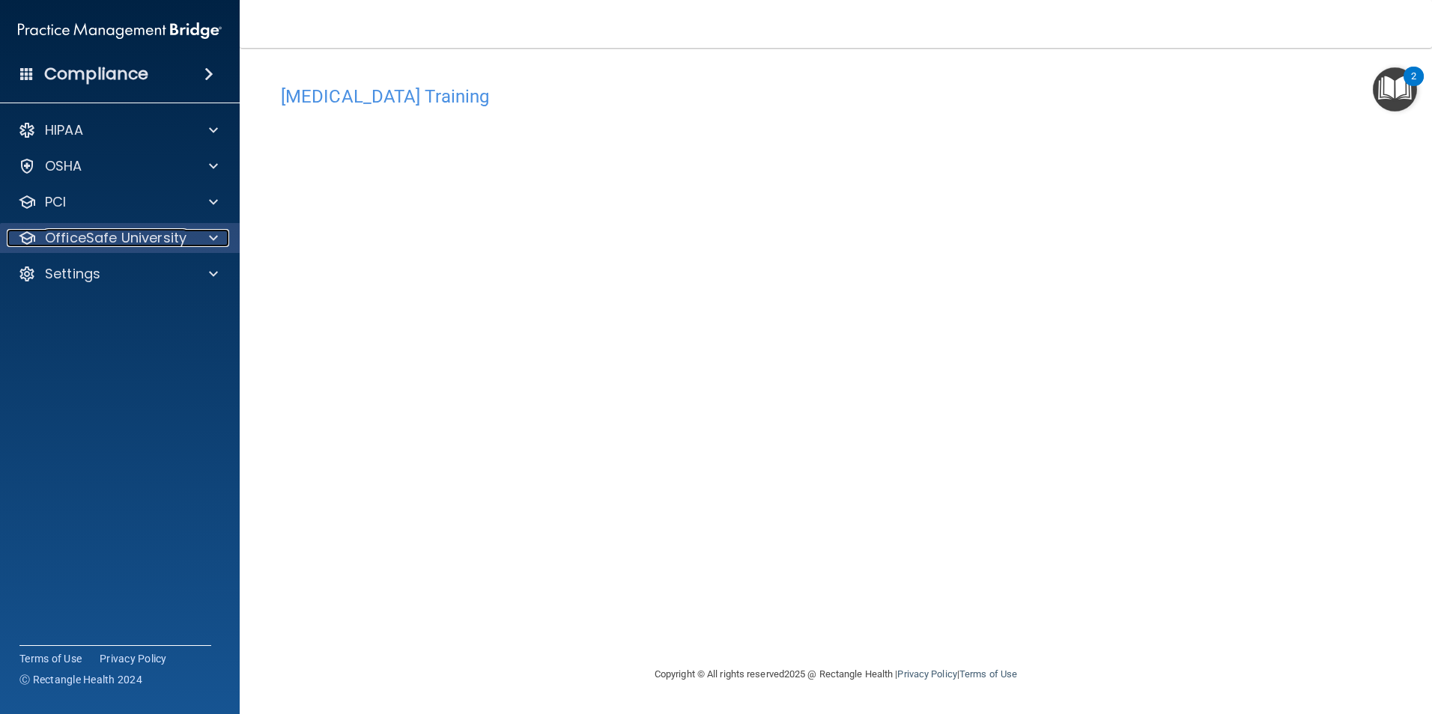
click at [179, 240] on p "OfficeSafe University" at bounding box center [116, 238] width 142 height 18
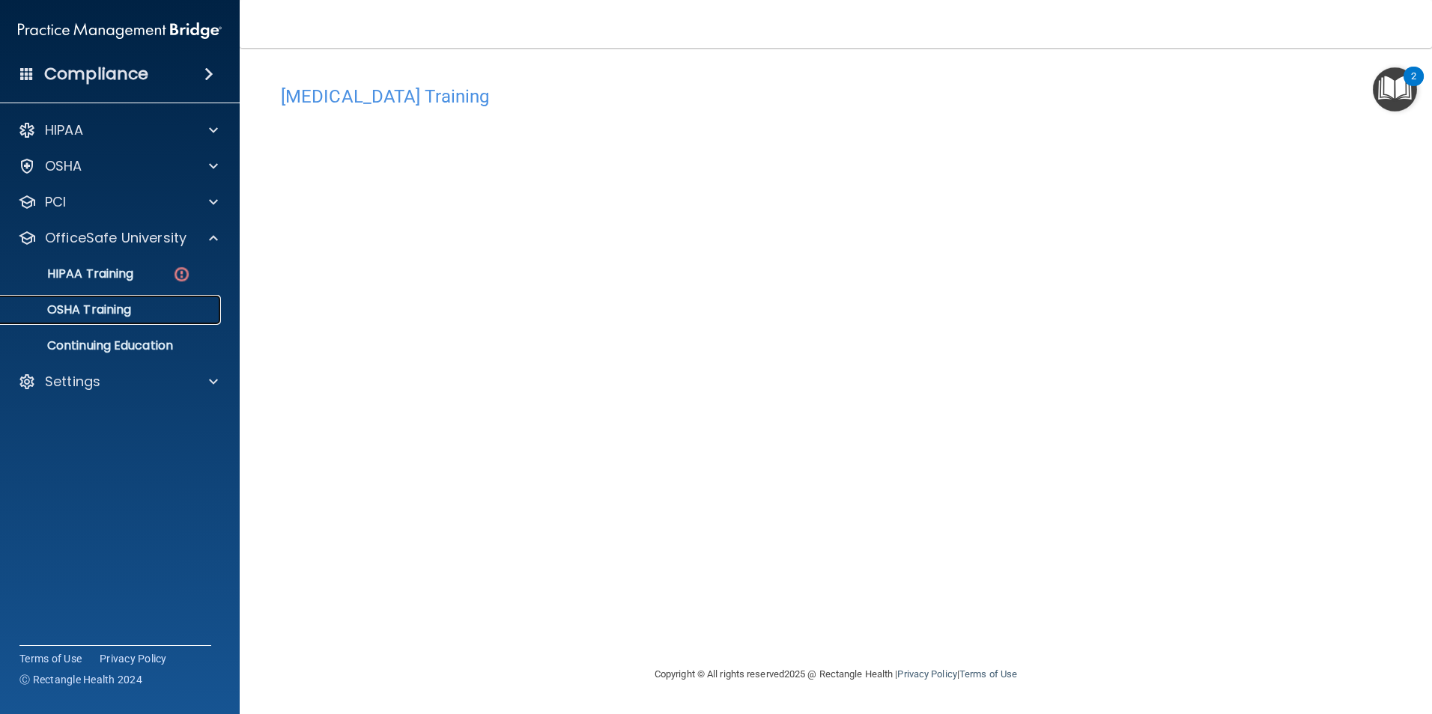
click at [151, 308] on div "OSHA Training" at bounding box center [112, 310] width 204 height 15
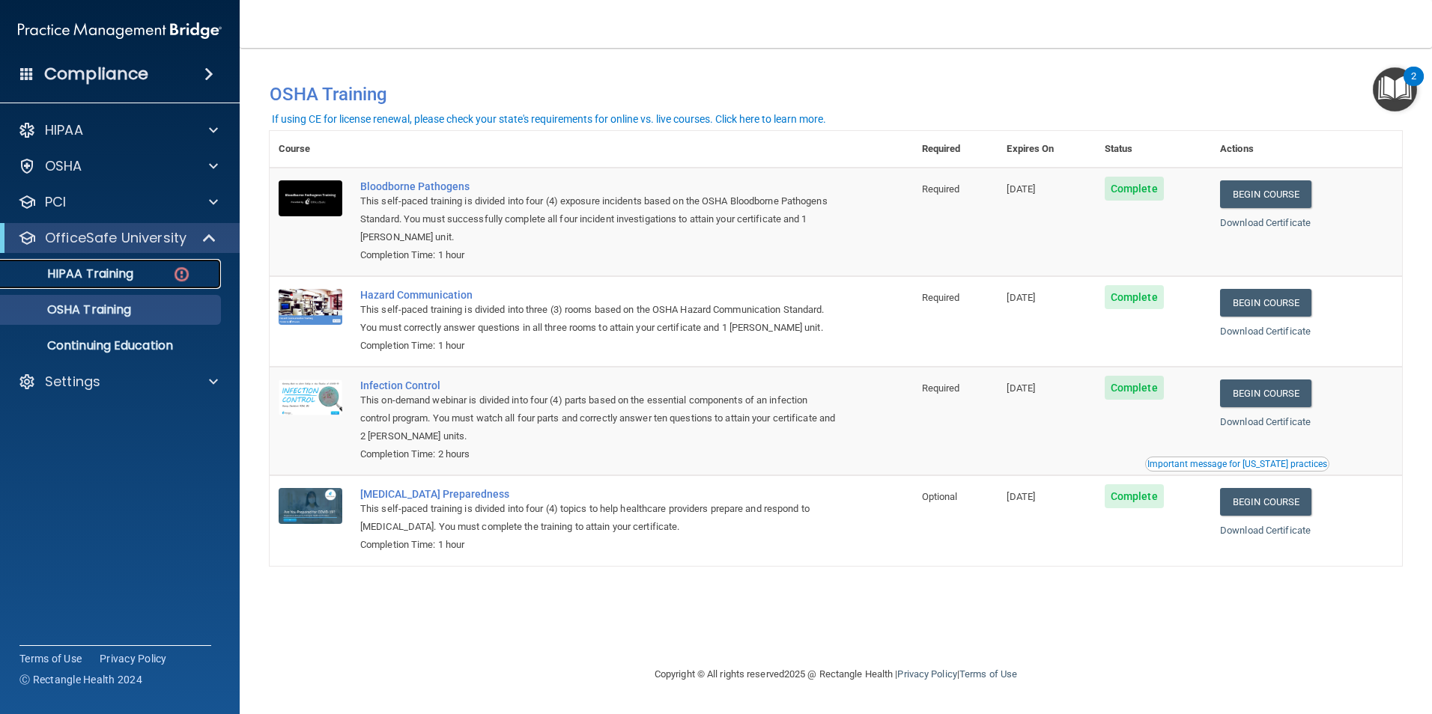
click at [147, 270] on div "HIPAA Training" at bounding box center [112, 274] width 204 height 15
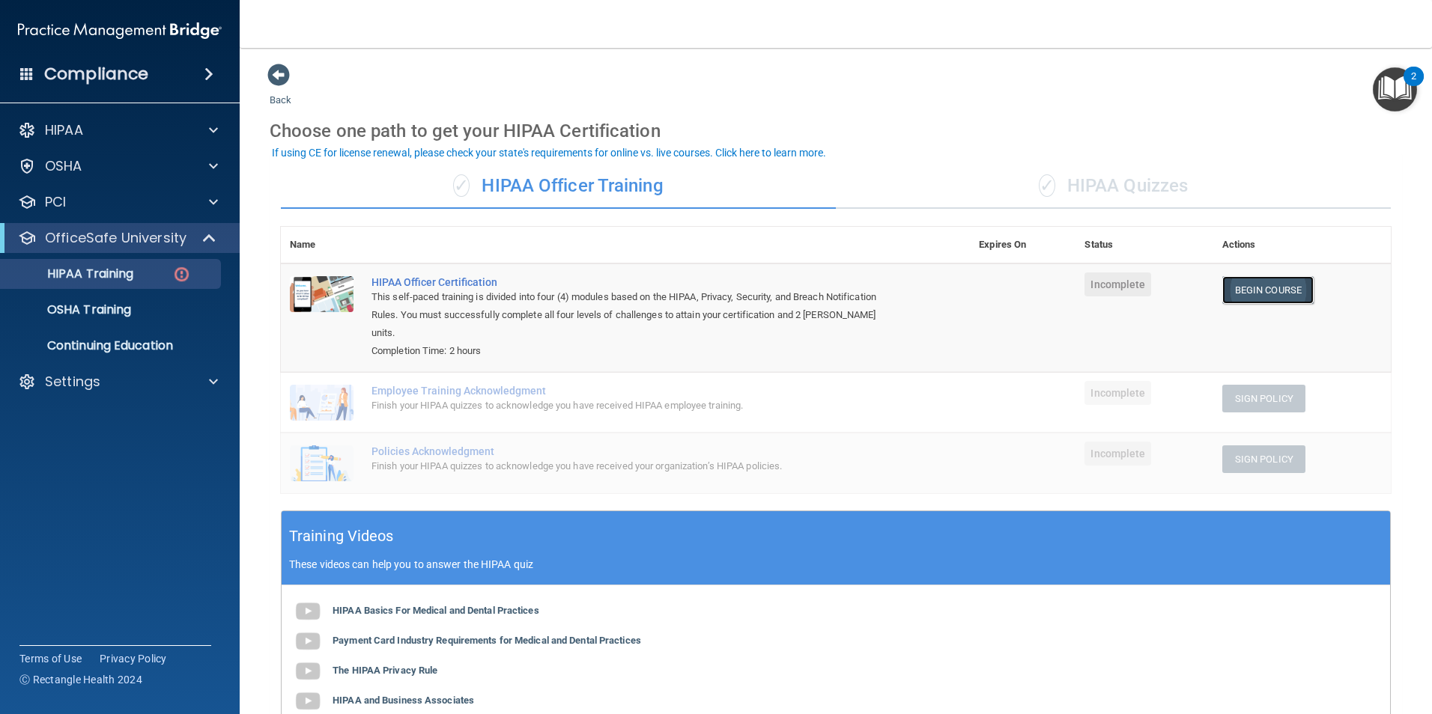
click at [1275, 294] on link "Begin Course" at bounding box center [1267, 290] width 91 height 28
click at [177, 271] on img at bounding box center [181, 274] width 19 height 19
click at [173, 242] on p "OfficeSafe University" at bounding box center [116, 238] width 142 height 18
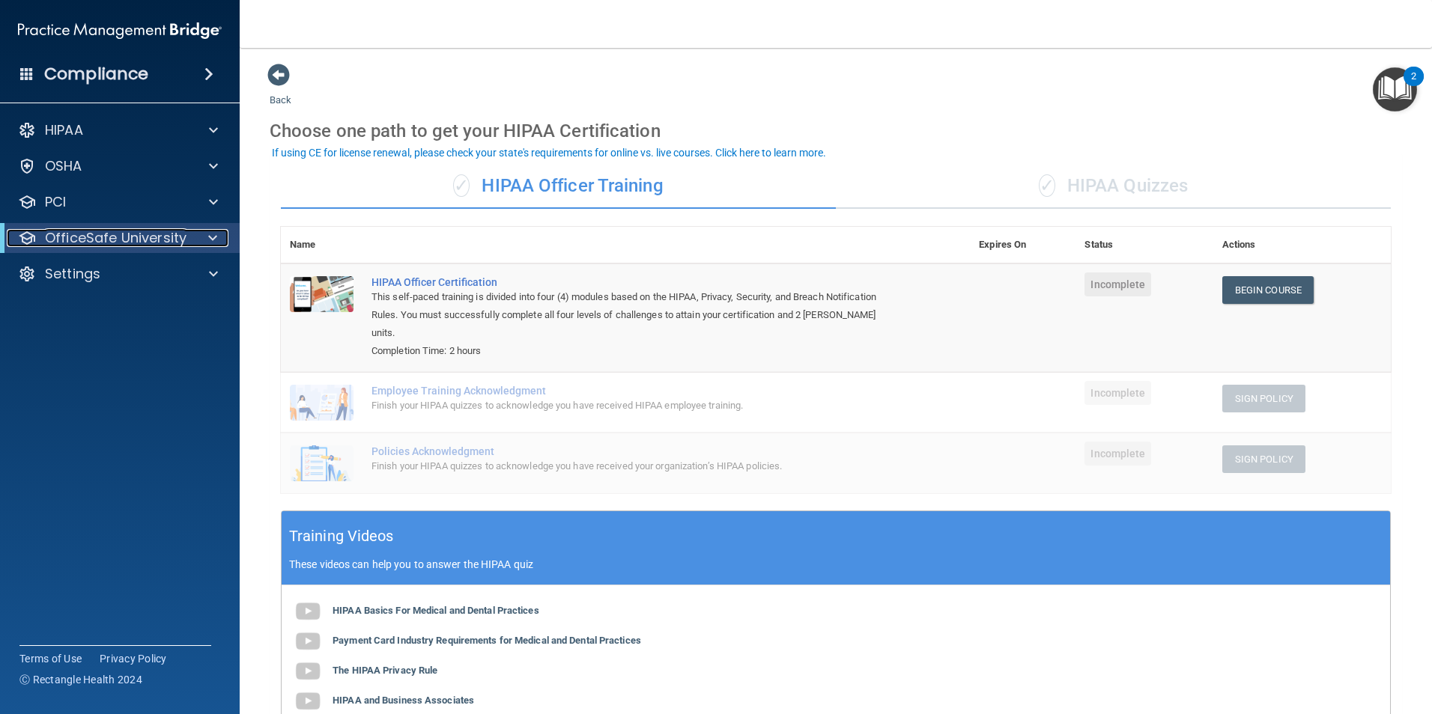
click at [180, 246] on p "OfficeSafe University" at bounding box center [116, 238] width 142 height 18
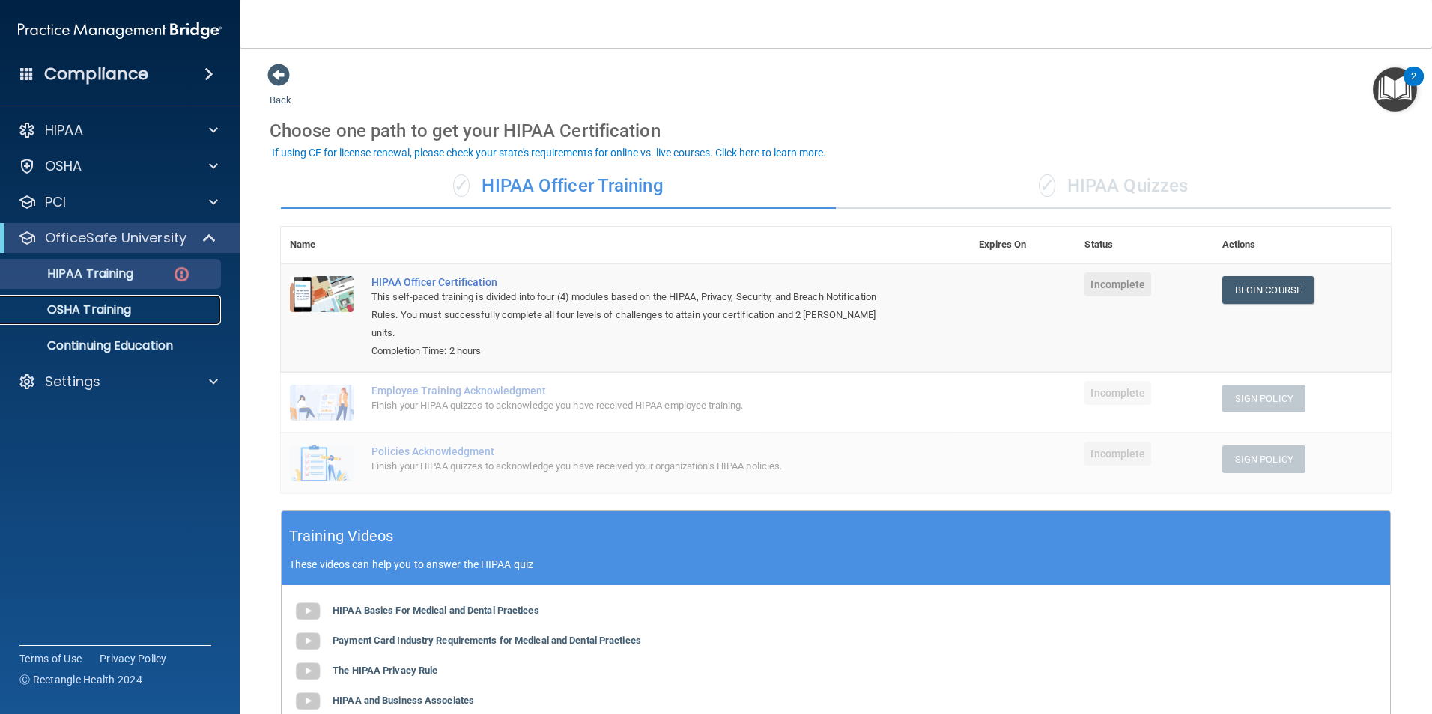
click at [171, 307] on div "OSHA Training" at bounding box center [112, 310] width 204 height 15
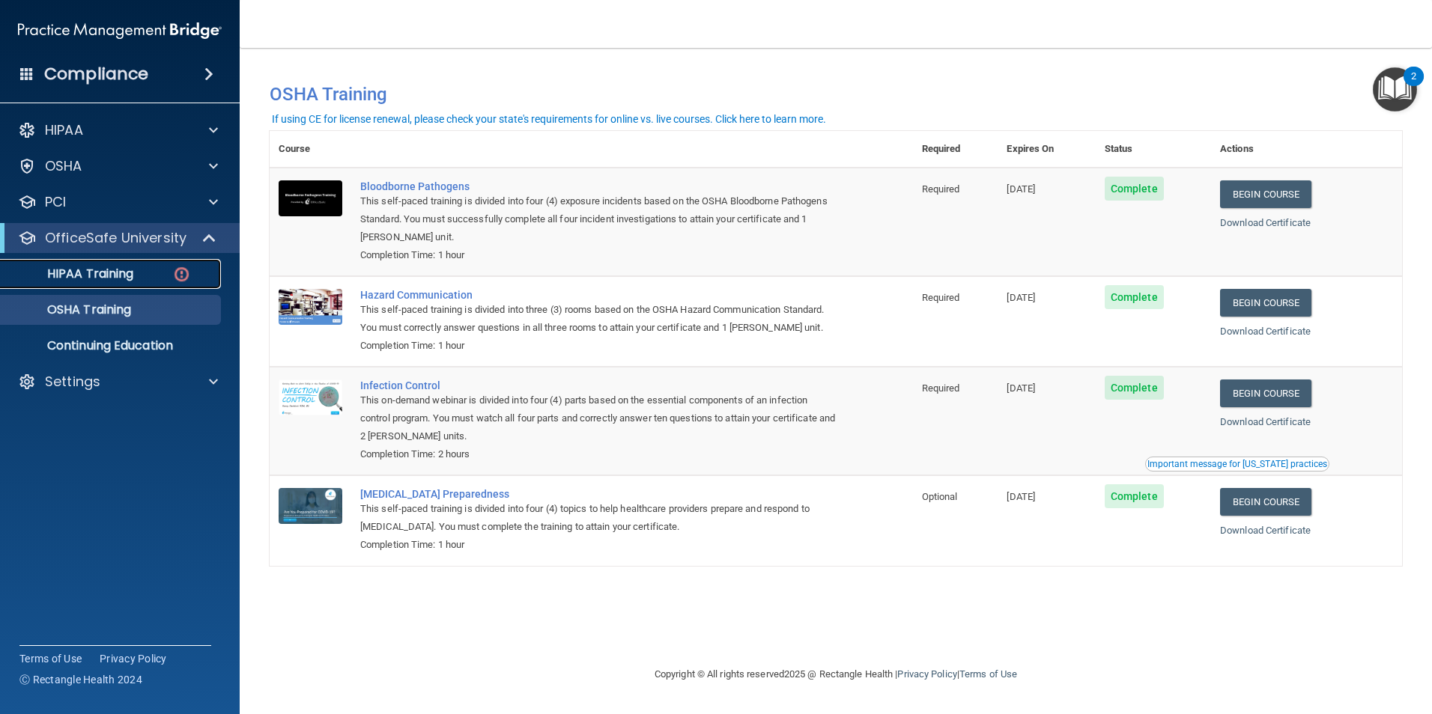
click at [196, 281] on div "HIPAA Training" at bounding box center [112, 274] width 204 height 15
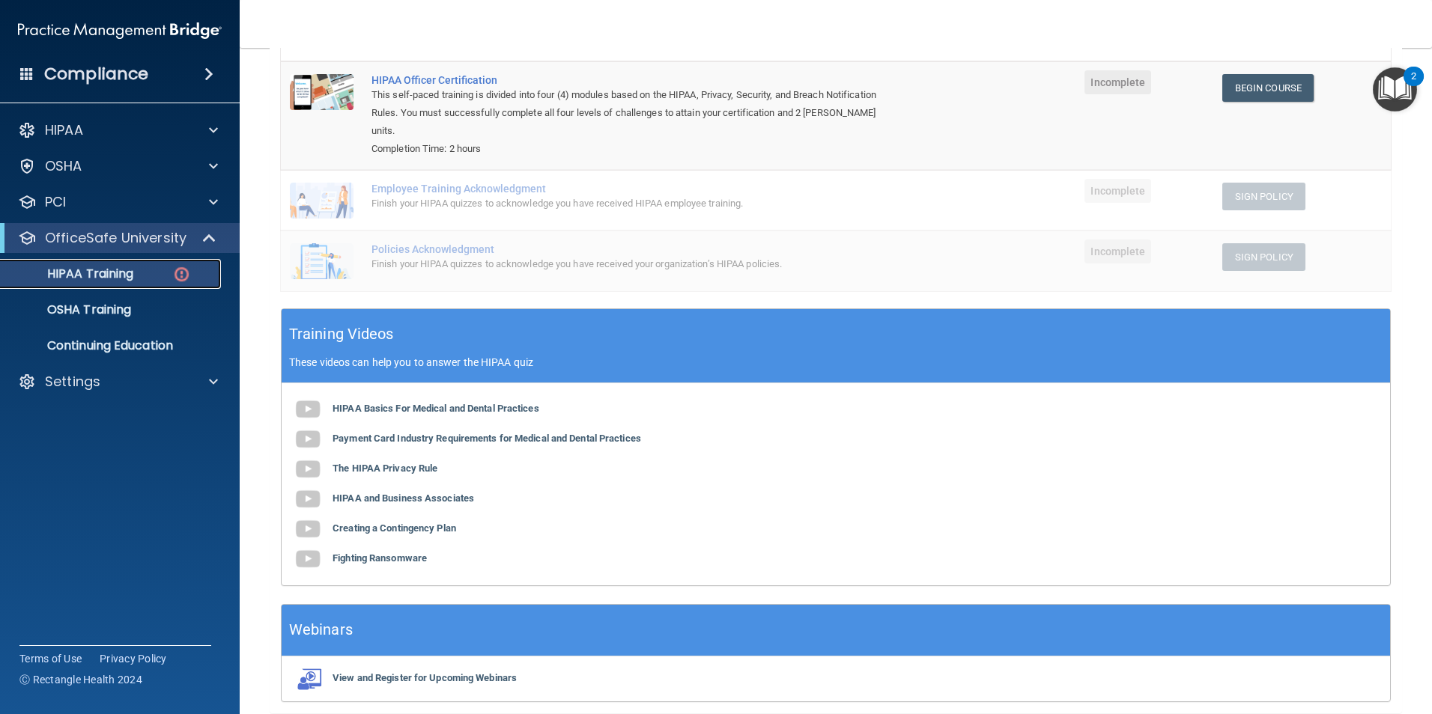
scroll to position [169, 0]
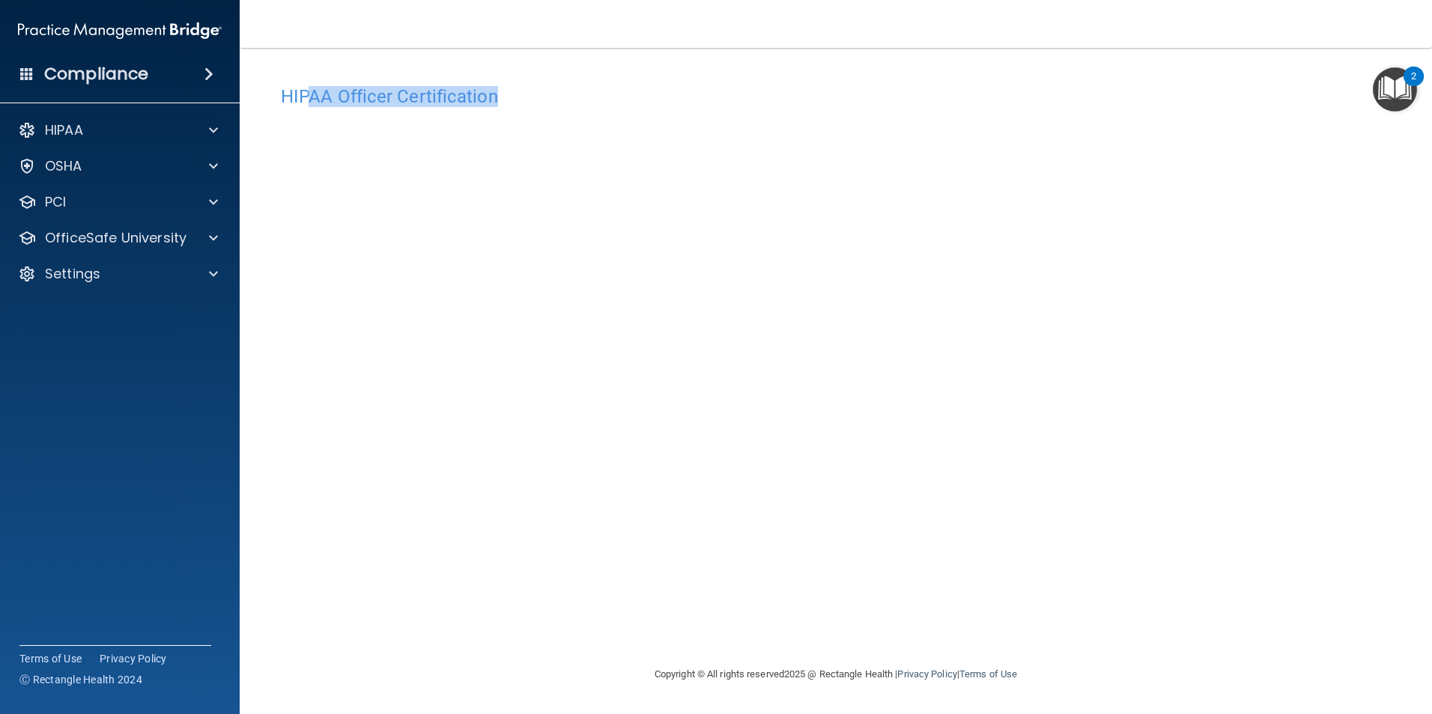
drag, startPoint x: 306, startPoint y: 89, endPoint x: 568, endPoint y: 113, distance: 263.2
click at [568, 113] on div "HIPAA Officer Certification" at bounding box center [836, 96] width 1132 height 37
click at [132, 256] on div "HIPAA Documents and Policies Report an Incident Business Associates Emergency P…" at bounding box center [120, 205] width 240 height 192
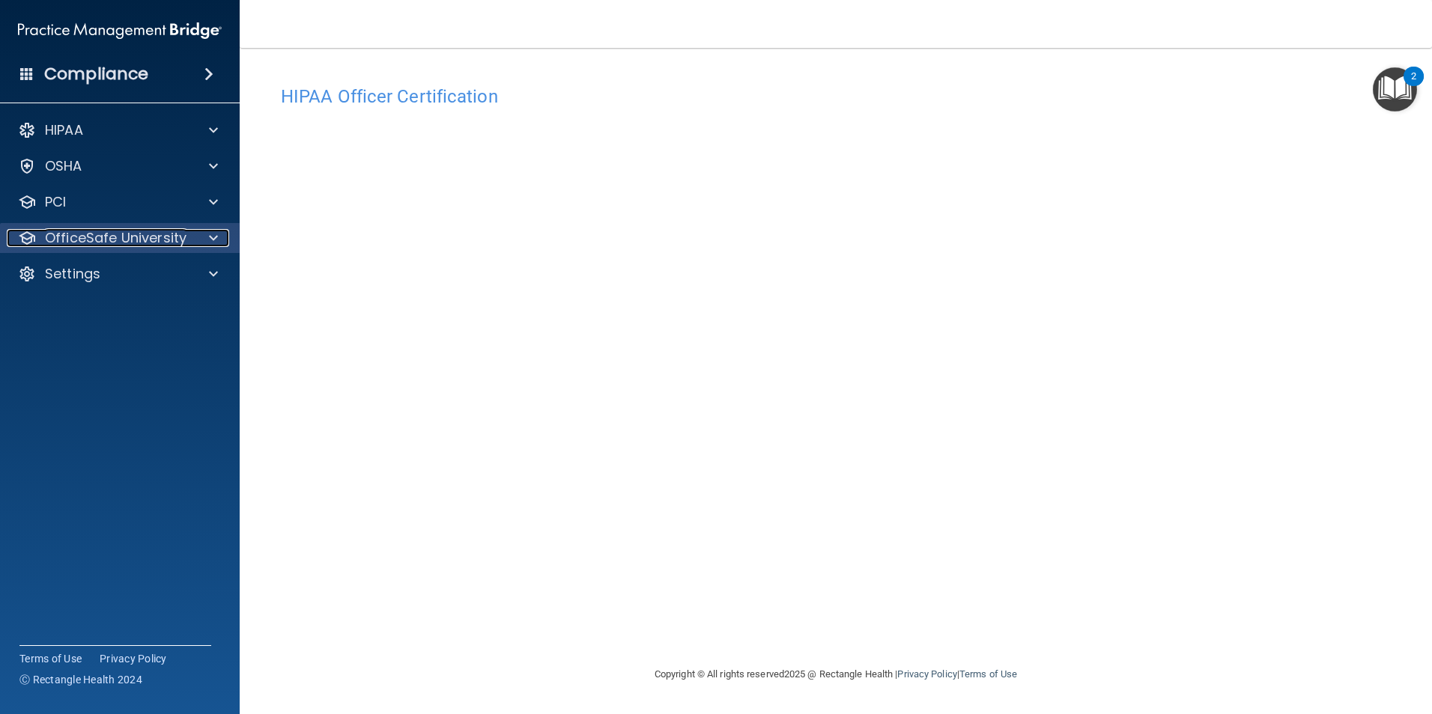
click at [216, 243] on span at bounding box center [213, 238] width 9 height 18
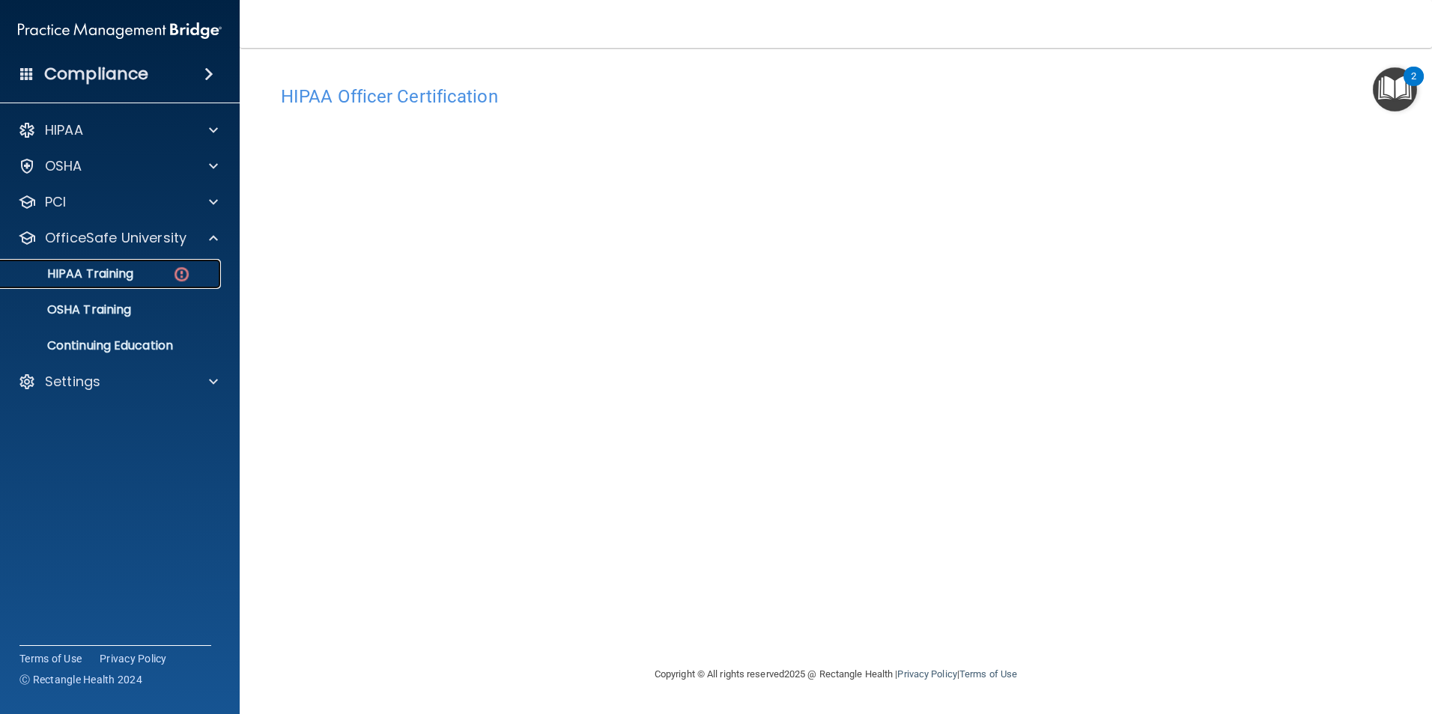
click at [183, 281] on img at bounding box center [181, 274] width 19 height 19
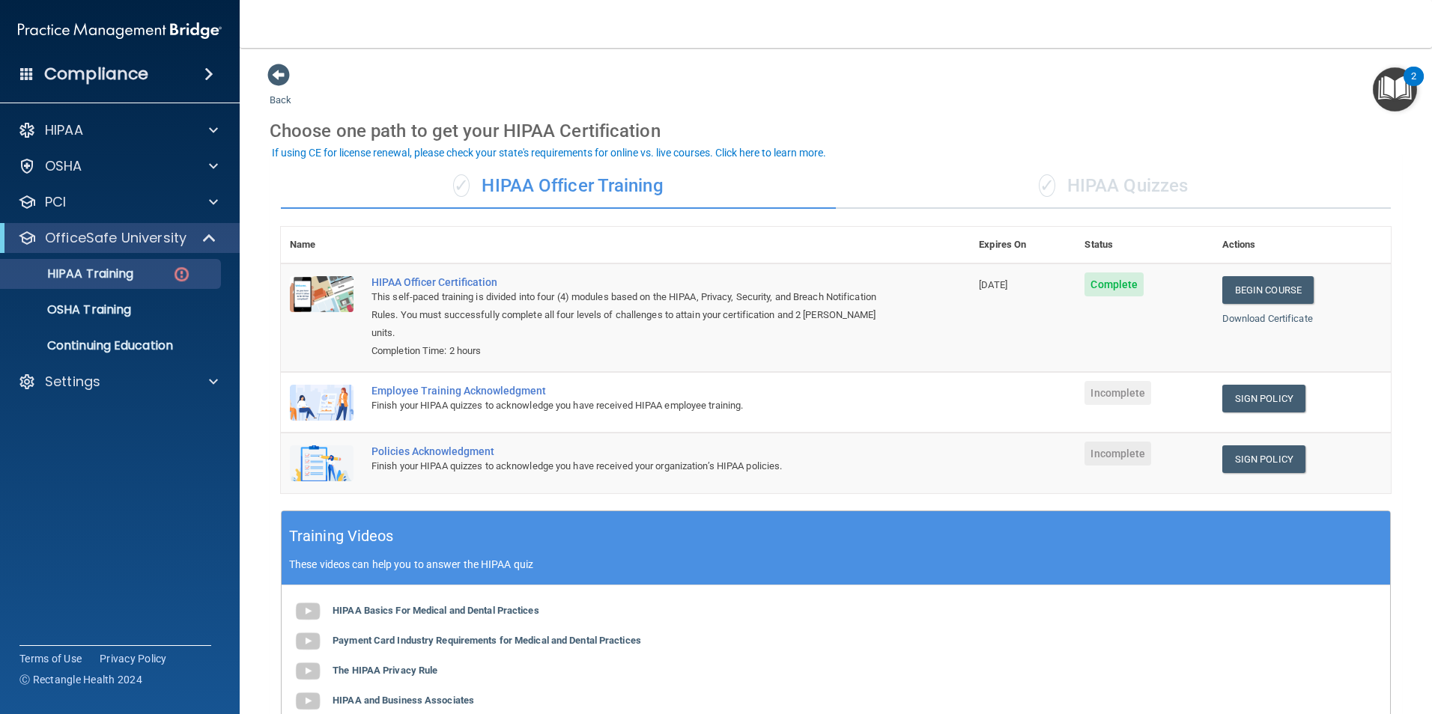
click at [466, 397] on div "Employee Training Acknowledgment" at bounding box center [632, 391] width 523 height 12
click at [1239, 410] on link "Sign Policy" at bounding box center [1263, 399] width 83 height 28
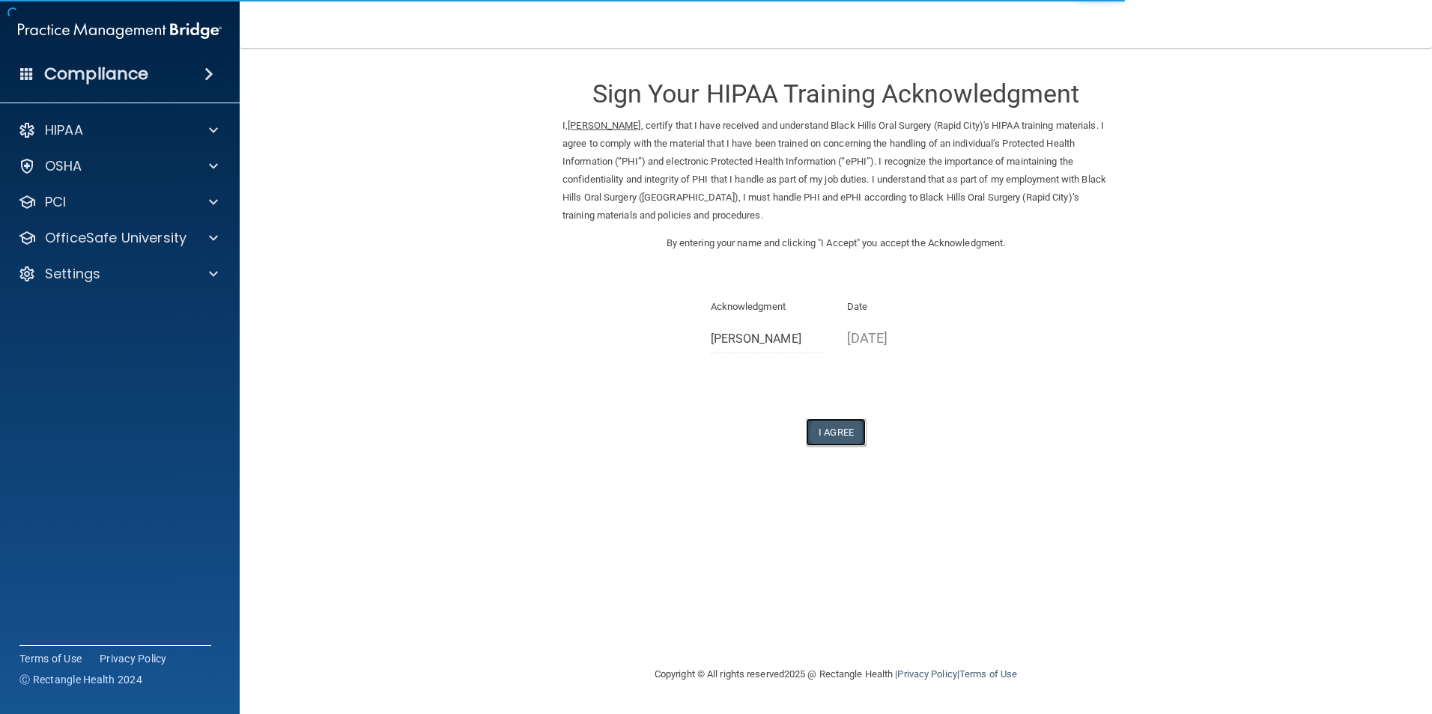
click at [848, 433] on button "I Agree" at bounding box center [836, 433] width 60 height 28
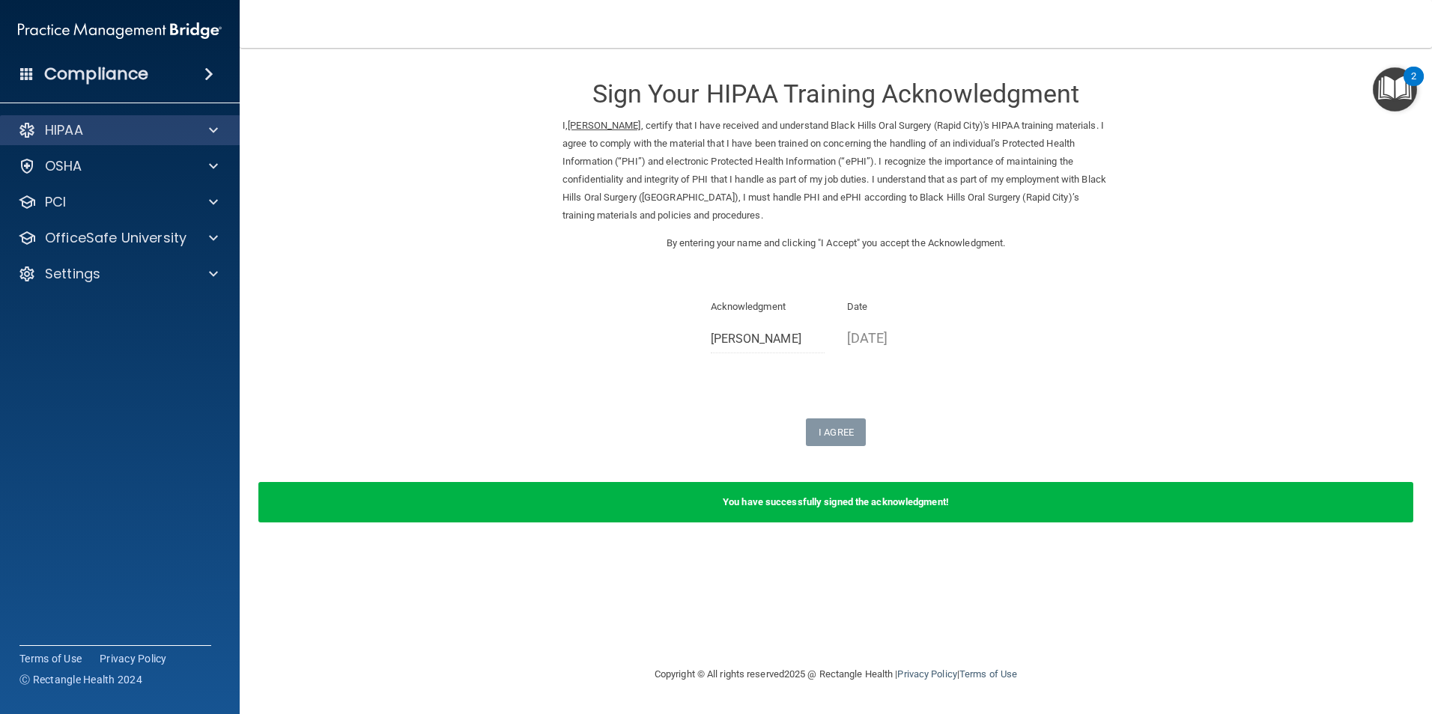
click at [172, 140] on div "HIPAA" at bounding box center [120, 130] width 240 height 30
click at [222, 134] on div at bounding box center [210, 130] width 37 height 18
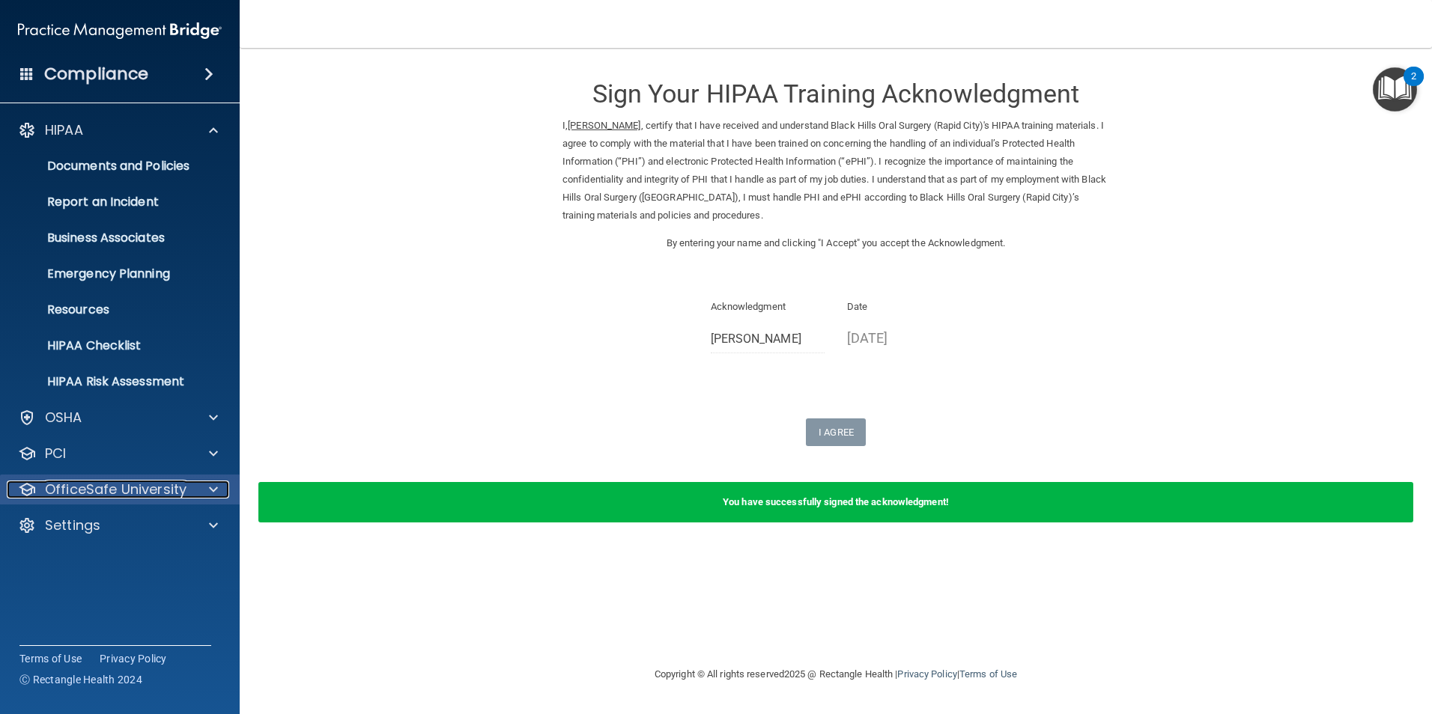
click at [118, 485] on p "OfficeSafe University" at bounding box center [116, 490] width 142 height 18
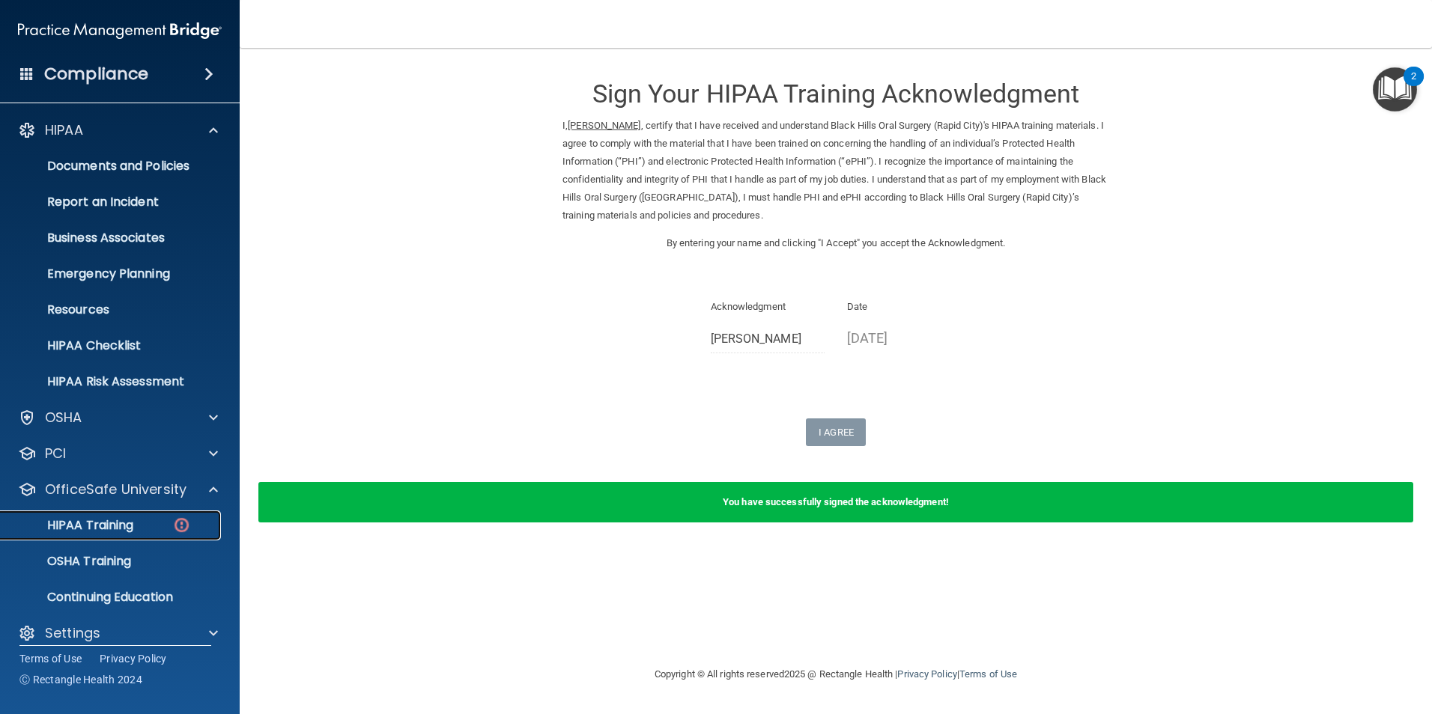
click at [148, 529] on div "HIPAA Training" at bounding box center [112, 525] width 204 height 15
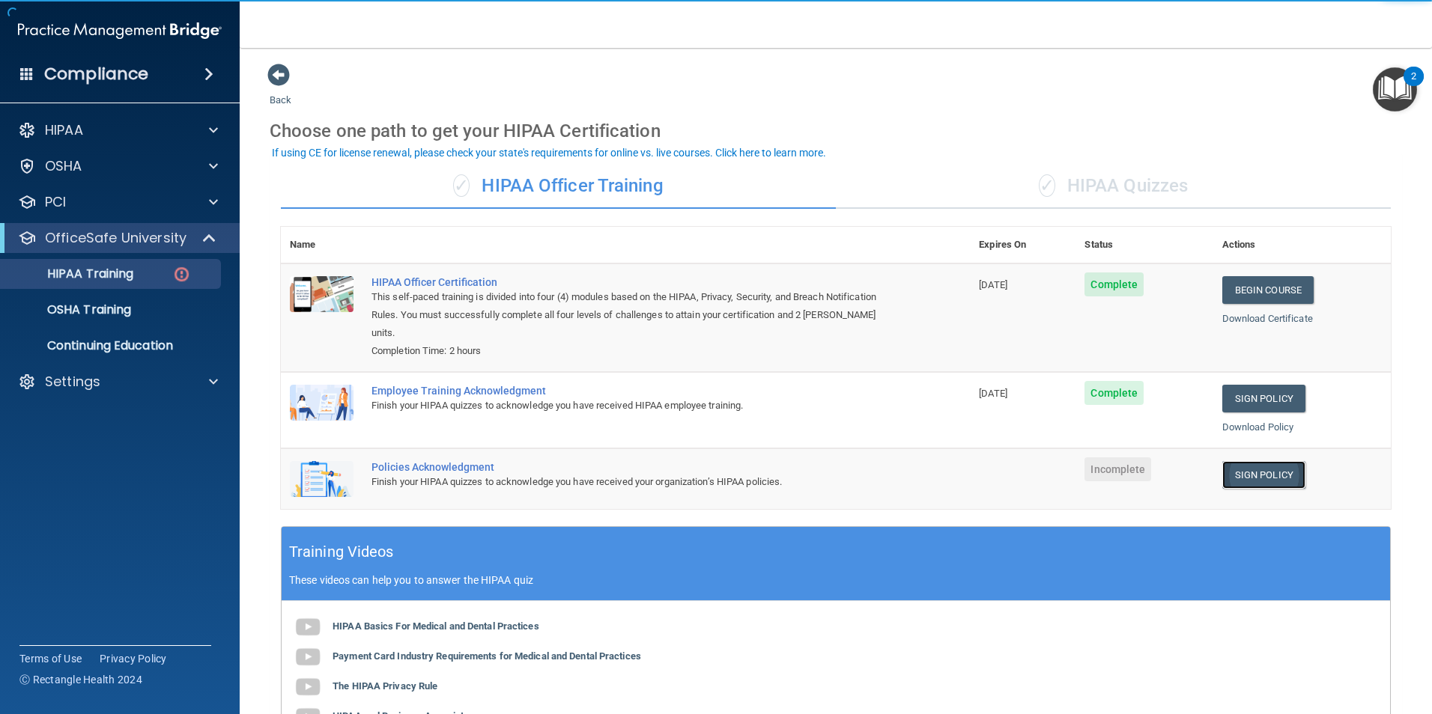
click at [1266, 477] on link "Sign Policy" at bounding box center [1263, 475] width 83 height 28
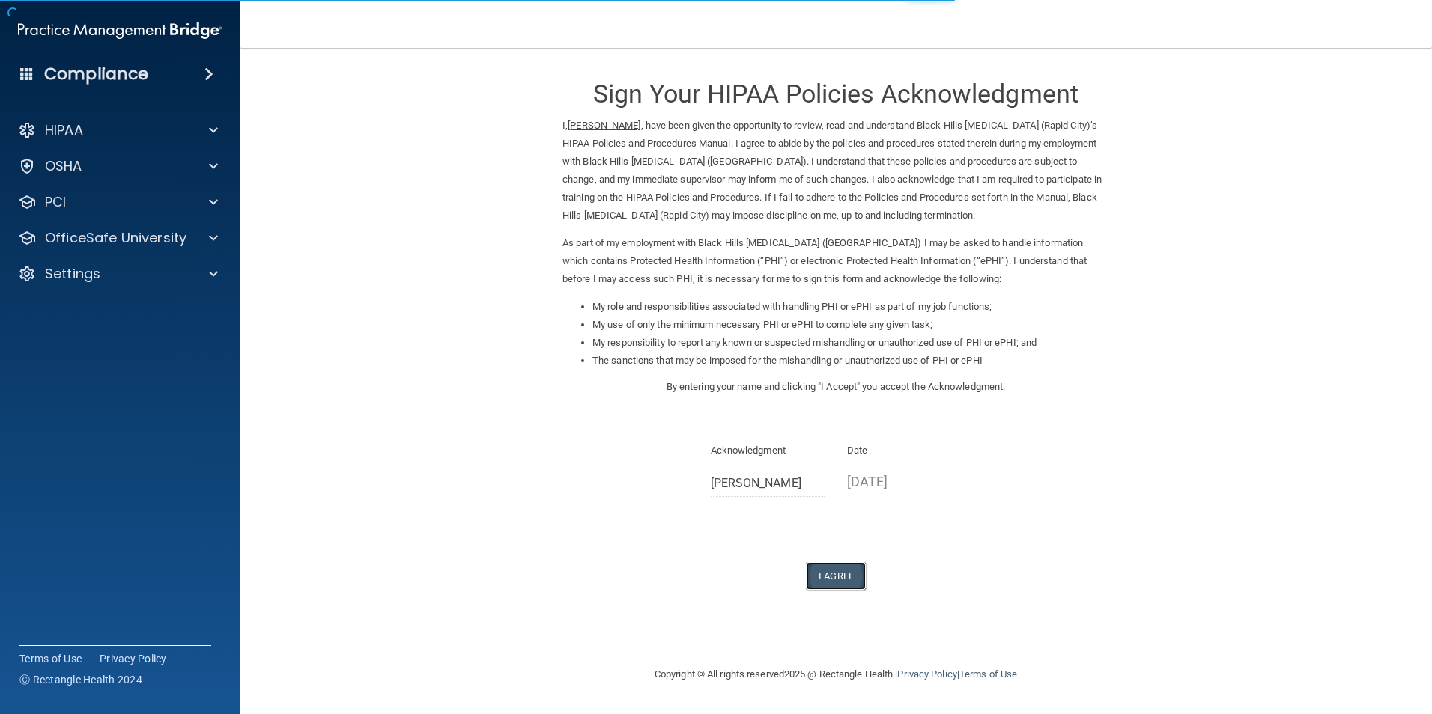
click at [840, 574] on button "I Agree" at bounding box center [836, 576] width 60 height 28
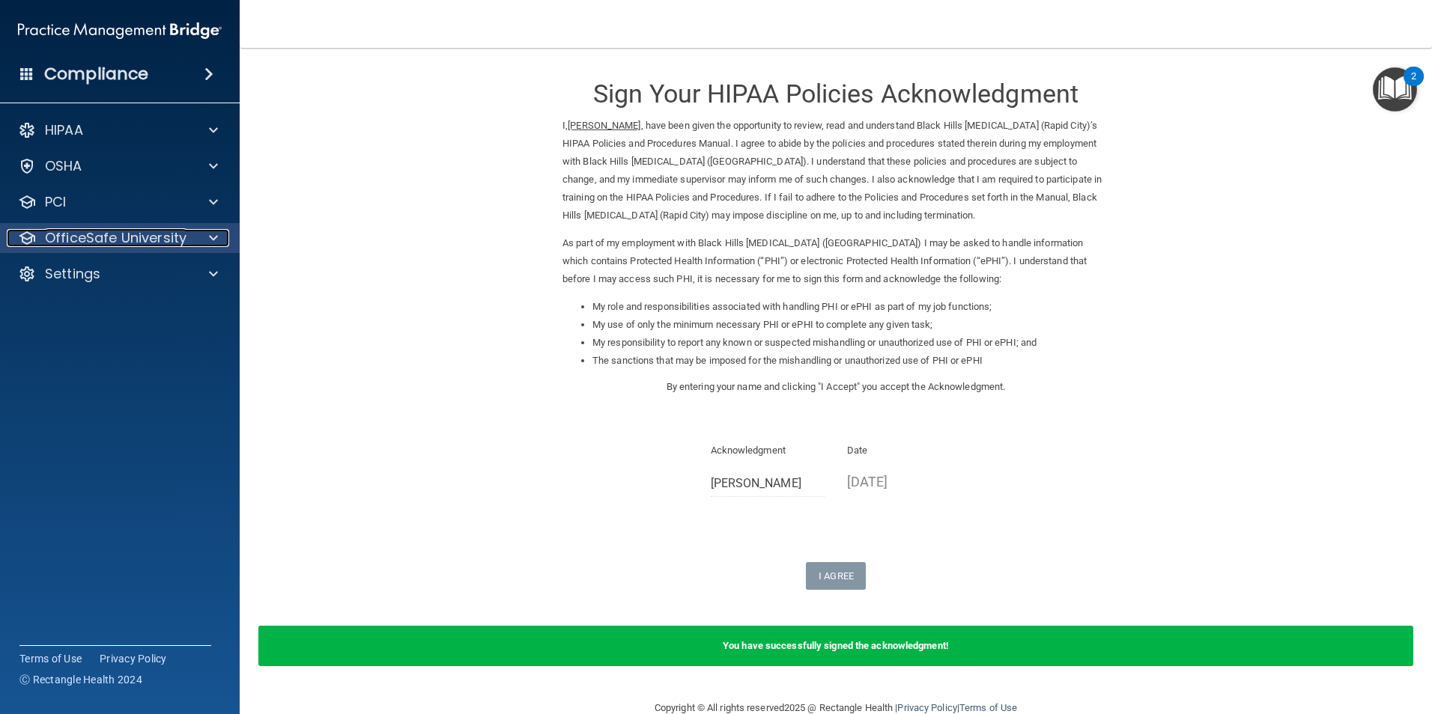
click at [227, 230] on div at bounding box center [210, 238] width 37 height 18
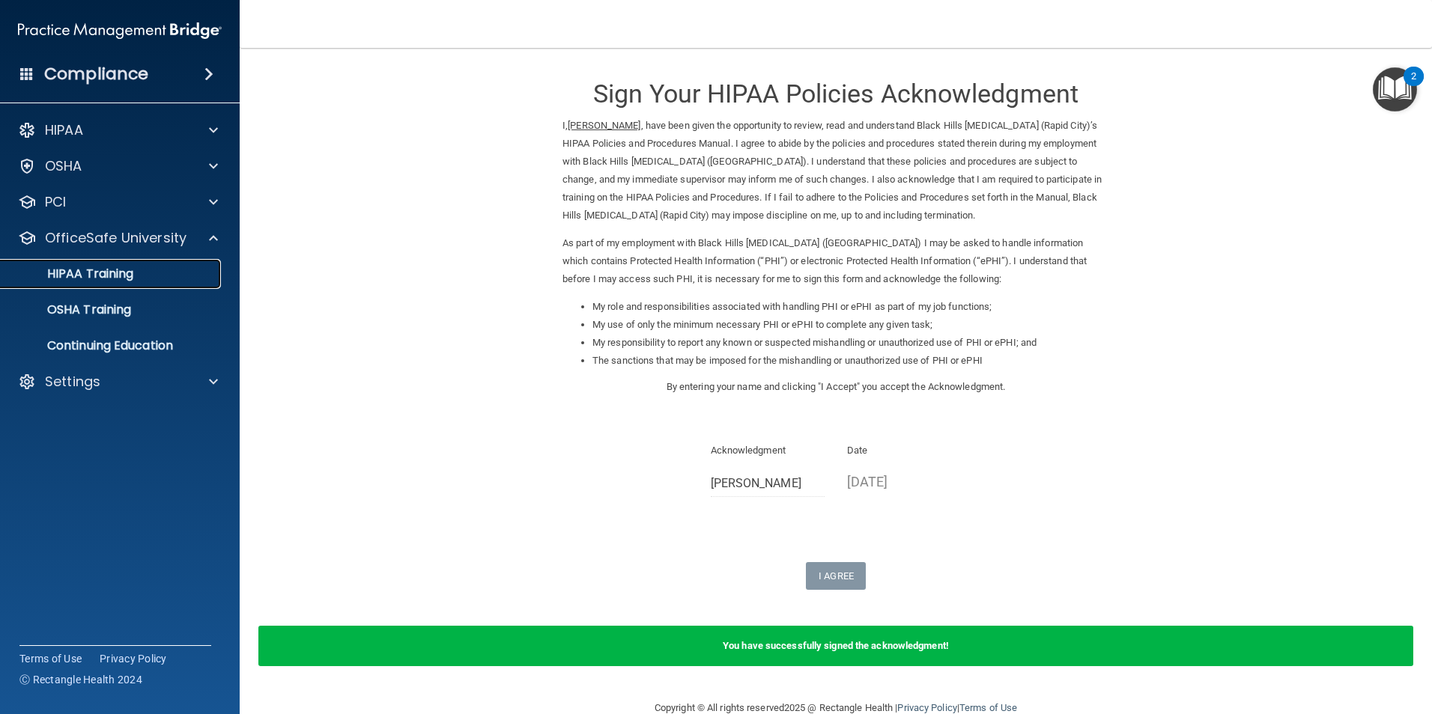
click at [185, 281] on div "HIPAA Training" at bounding box center [112, 274] width 204 height 15
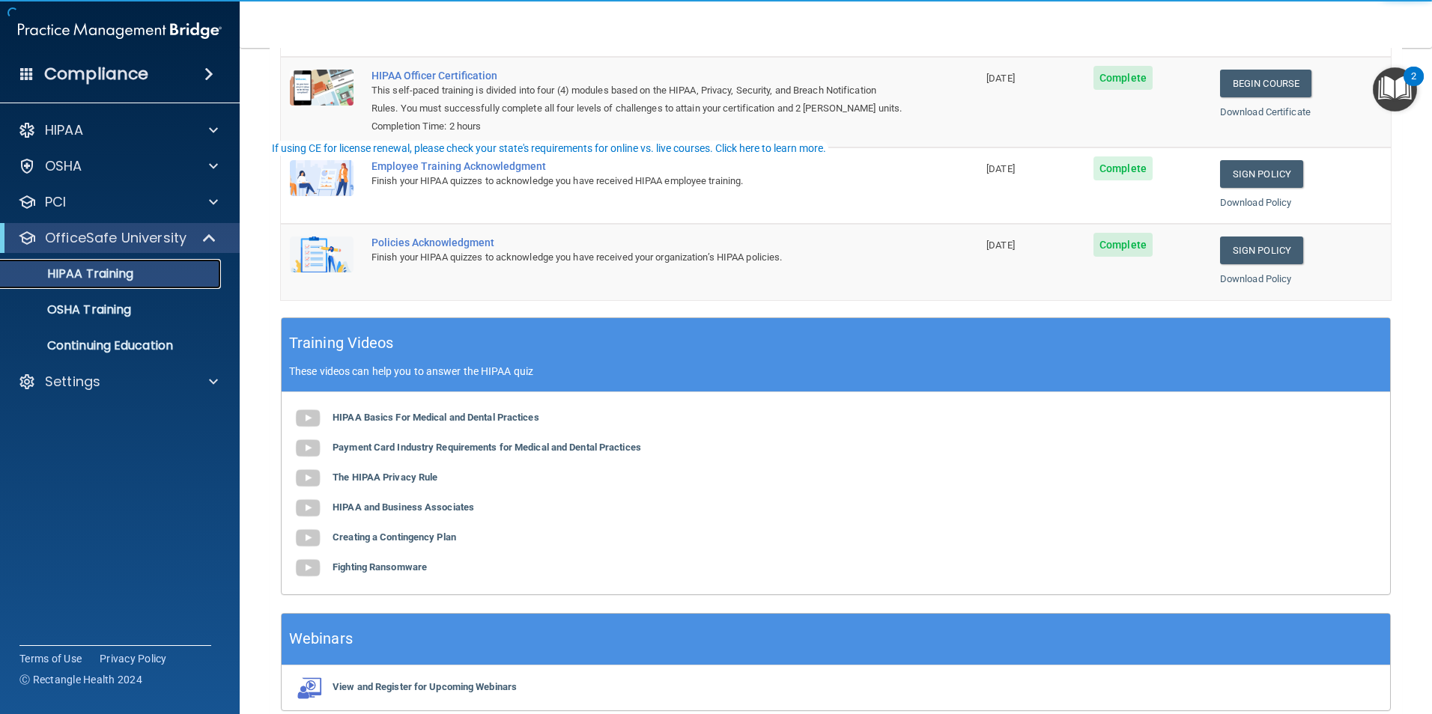
scroll to position [276, 0]
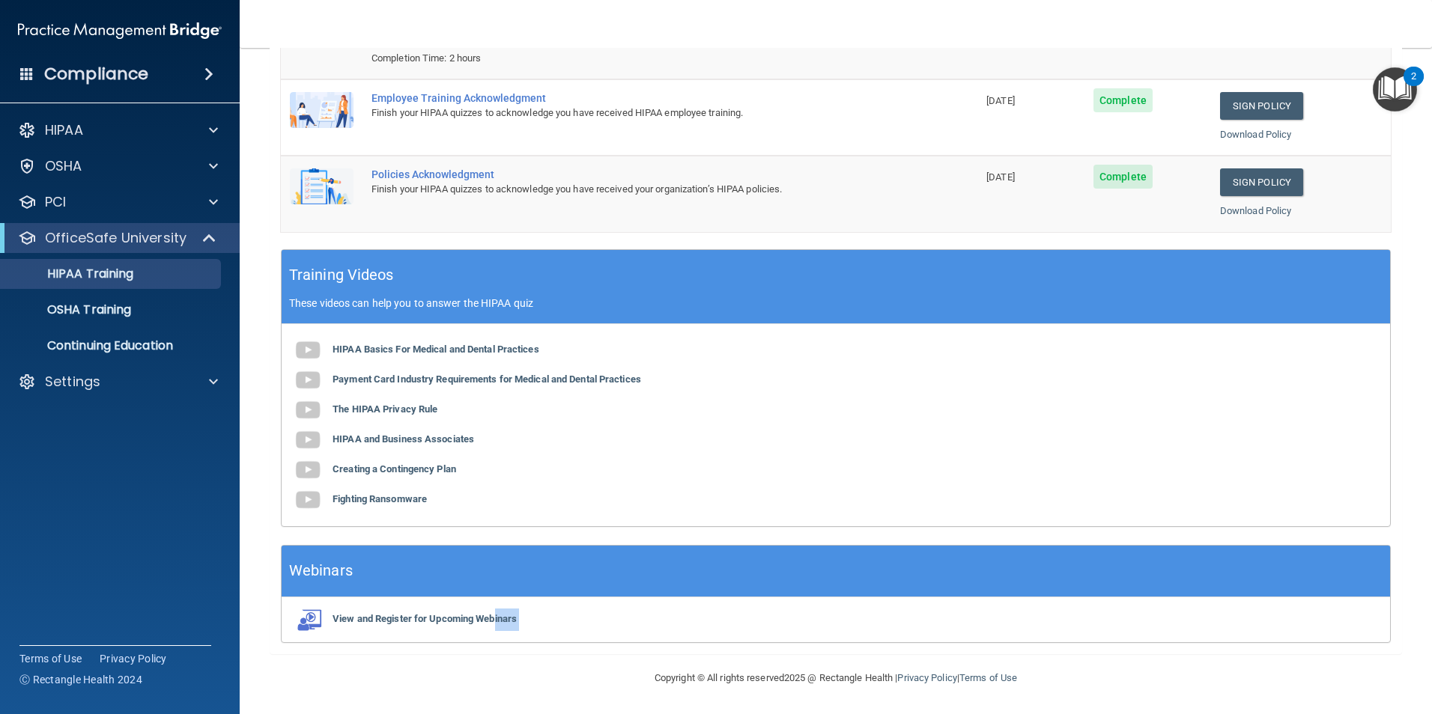
drag, startPoint x: 496, startPoint y: 617, endPoint x: 428, endPoint y: 666, distance: 84.8
click at [428, 666] on main "Back Choose one path to get your HIPAA Certification ✓ HIPAA Officer Training ✓…" at bounding box center [836, 381] width 1192 height 666
click at [440, 665] on footer "Copyright © All rights reserved 2025 @ Rectangle Health | Privacy Policy | Term…" at bounding box center [836, 676] width 1132 height 45
click at [168, 315] on div "OSHA Training" at bounding box center [112, 310] width 204 height 15
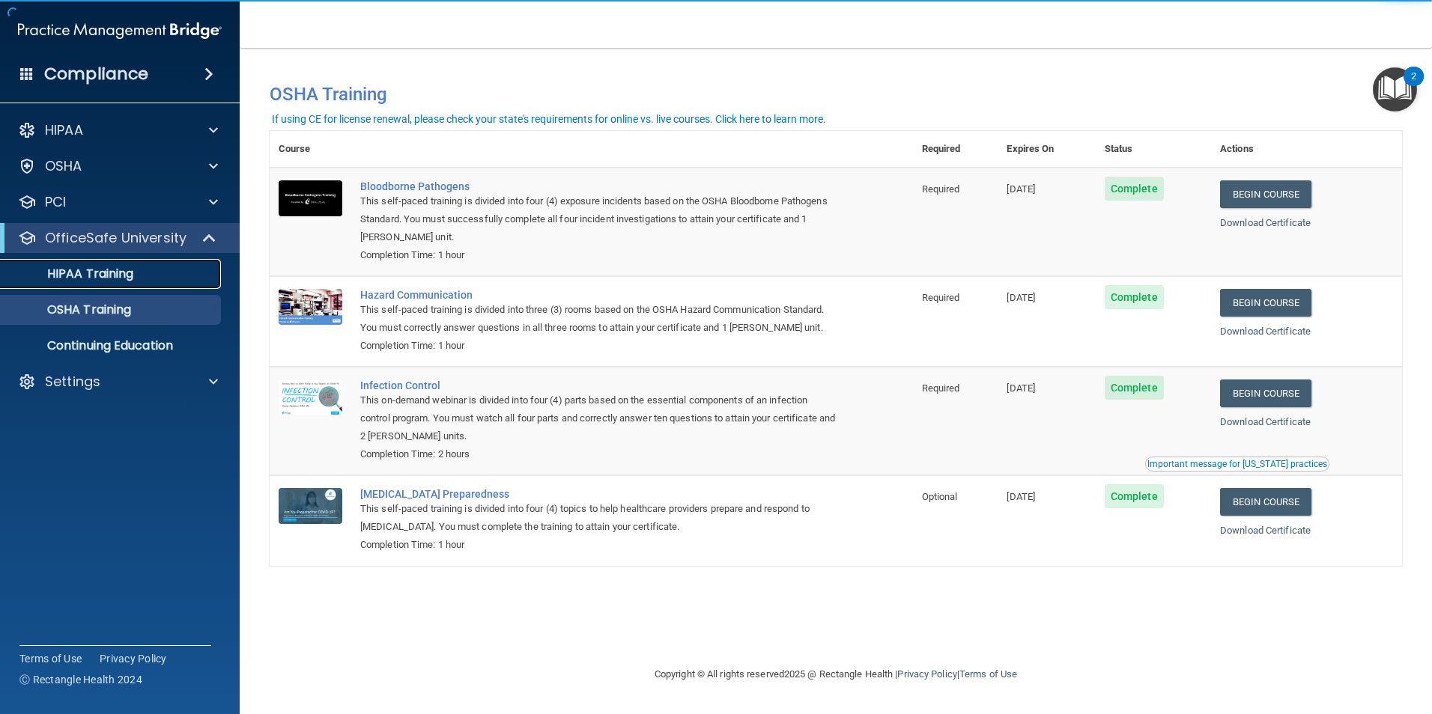
drag, startPoint x: 148, startPoint y: 278, endPoint x: 139, endPoint y: 276, distance: 9.3
click at [148, 278] on div "HIPAA Training" at bounding box center [112, 274] width 204 height 15
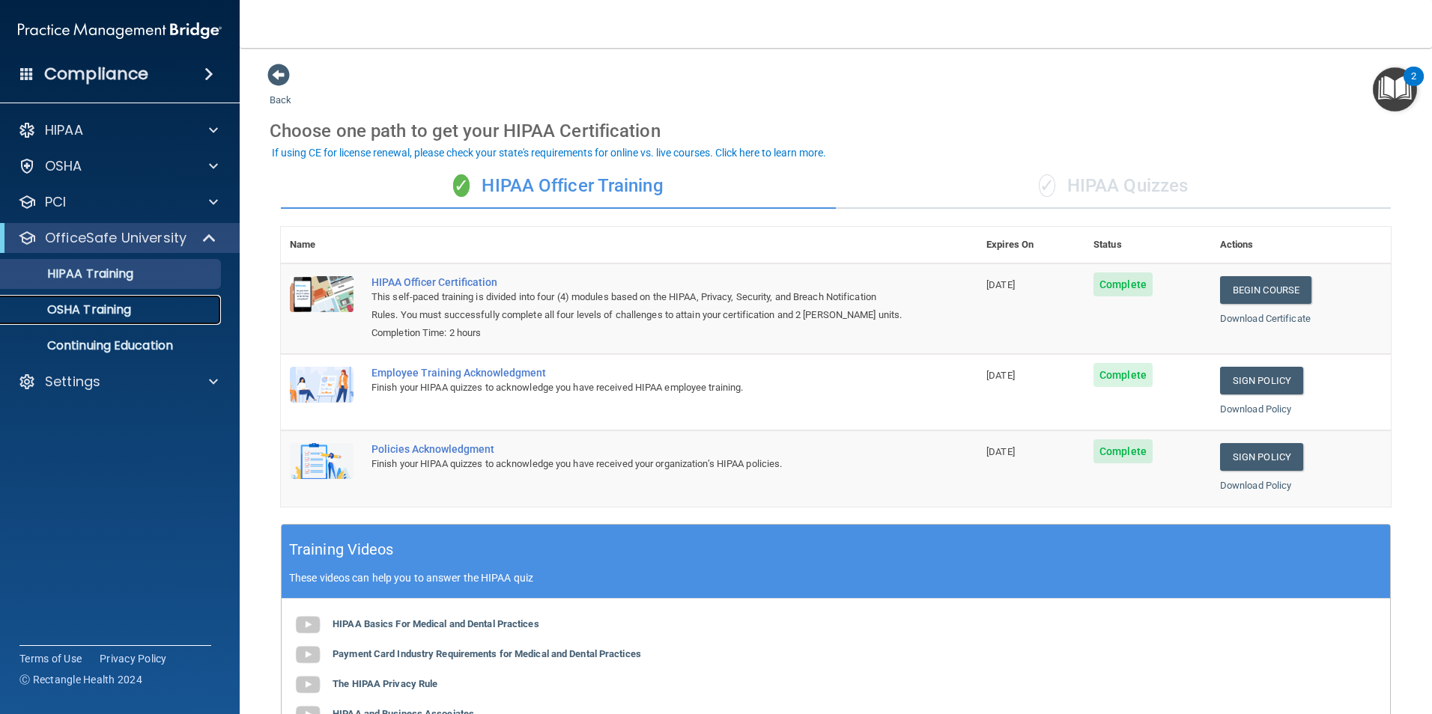
click at [170, 311] on div "OSHA Training" at bounding box center [112, 310] width 204 height 15
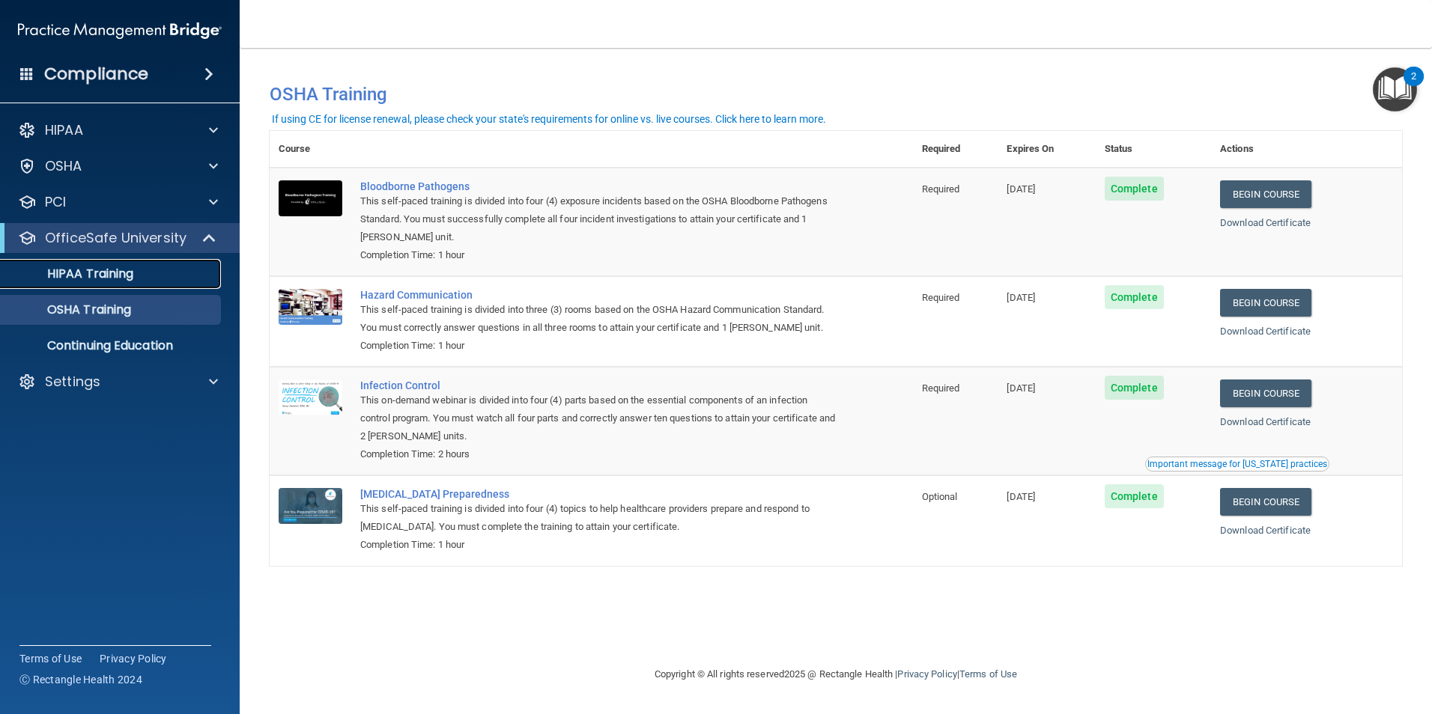
click at [101, 269] on p "HIPAA Training" at bounding box center [72, 274] width 124 height 15
